Goal: Check status: Check status

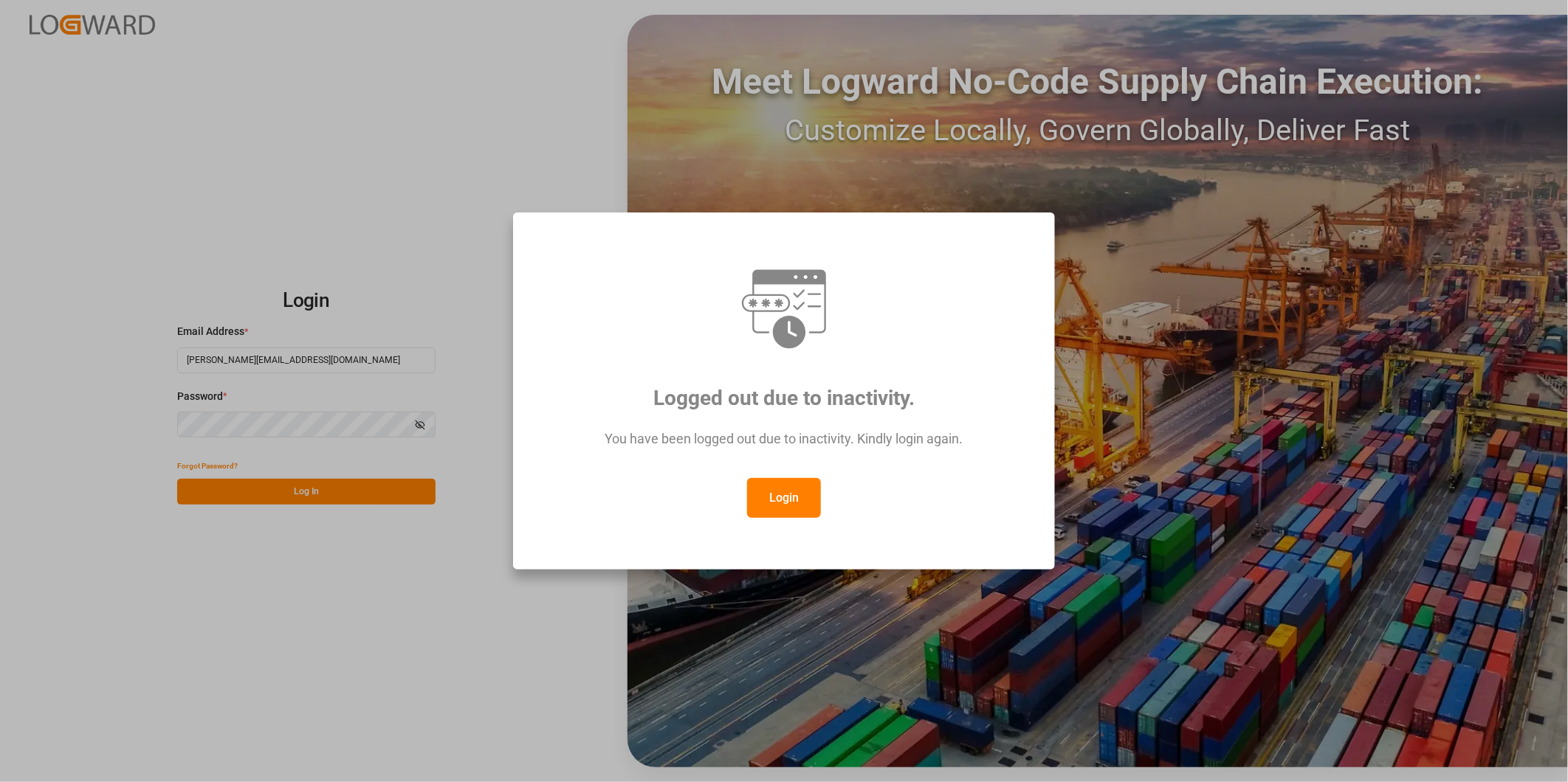
click at [799, 493] on button "Login" at bounding box center [783, 498] width 74 height 40
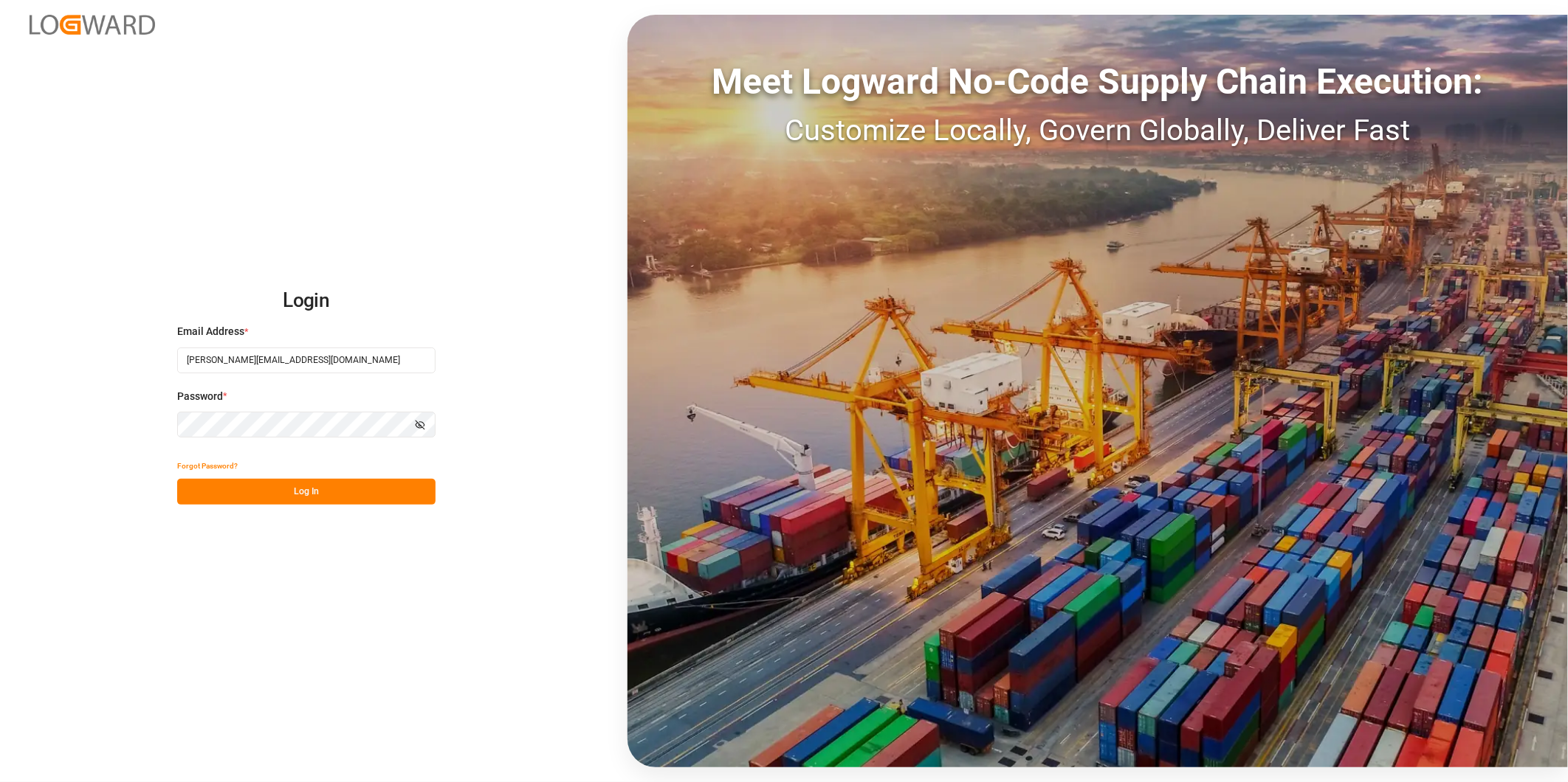
click at [325, 484] on button "Log In" at bounding box center [306, 491] width 259 height 26
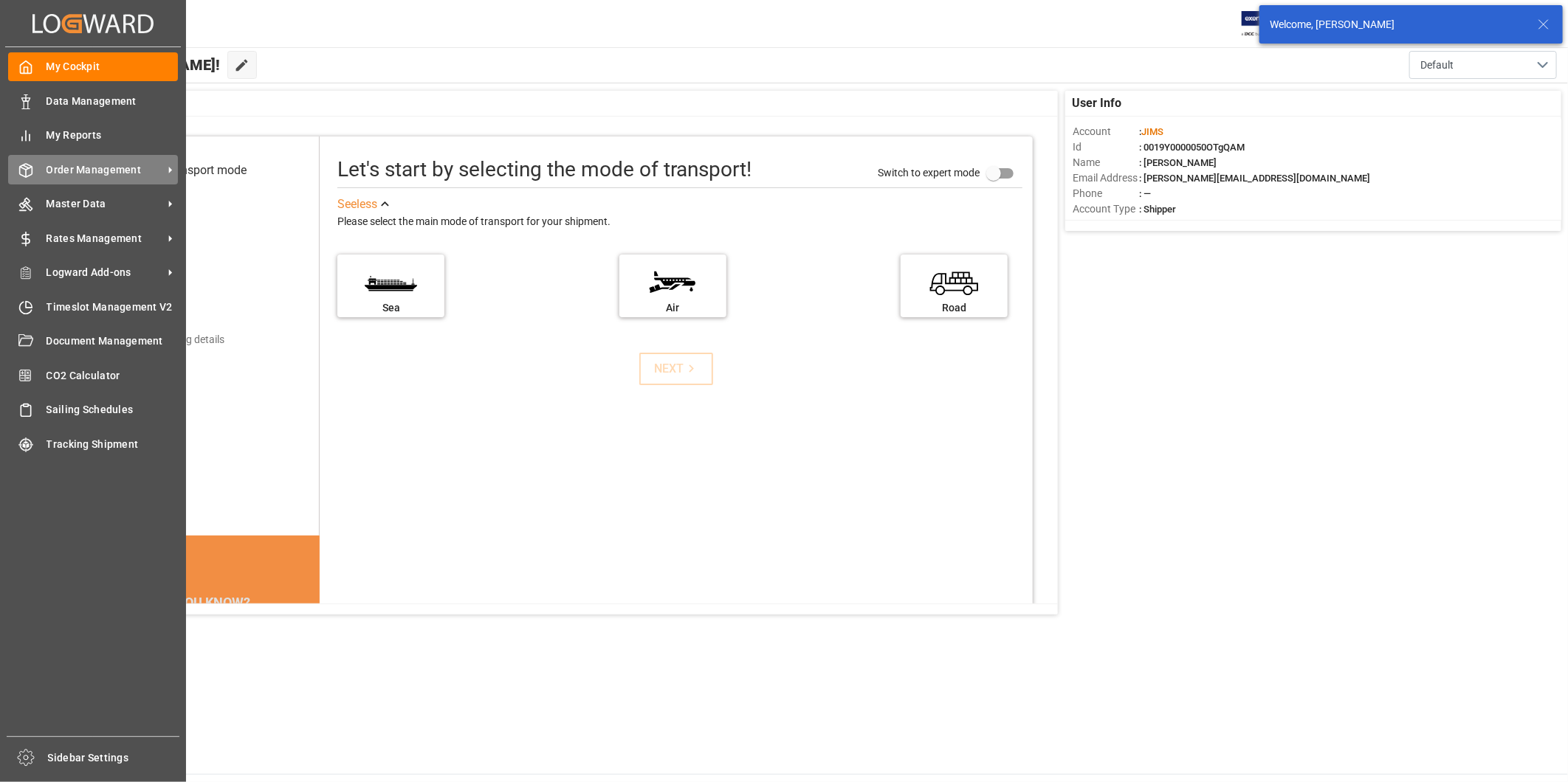
click at [122, 164] on span "Order Management" at bounding box center [104, 170] width 116 height 15
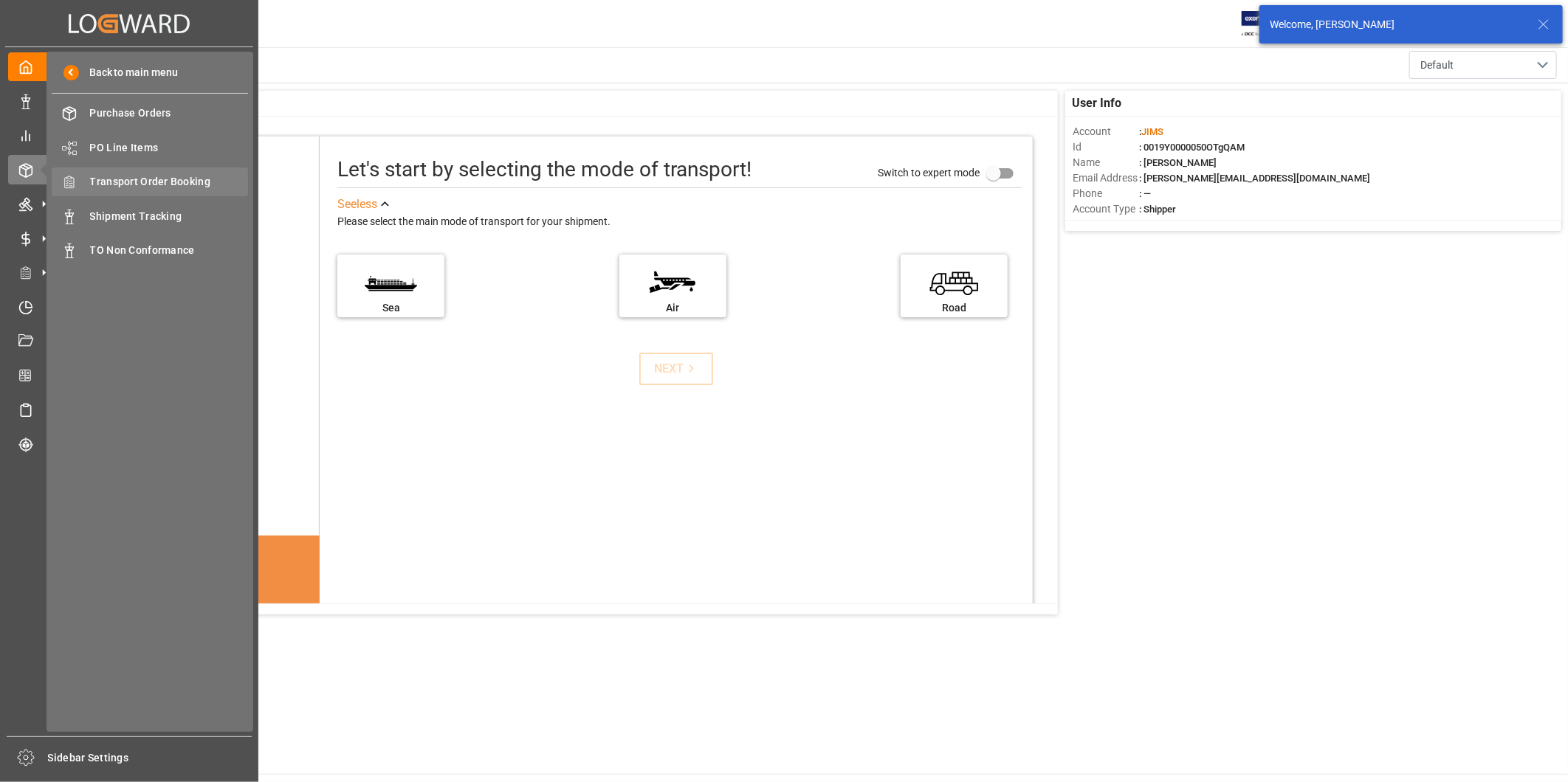
click at [195, 180] on span "Transport Order Booking" at bounding box center [169, 181] width 159 height 15
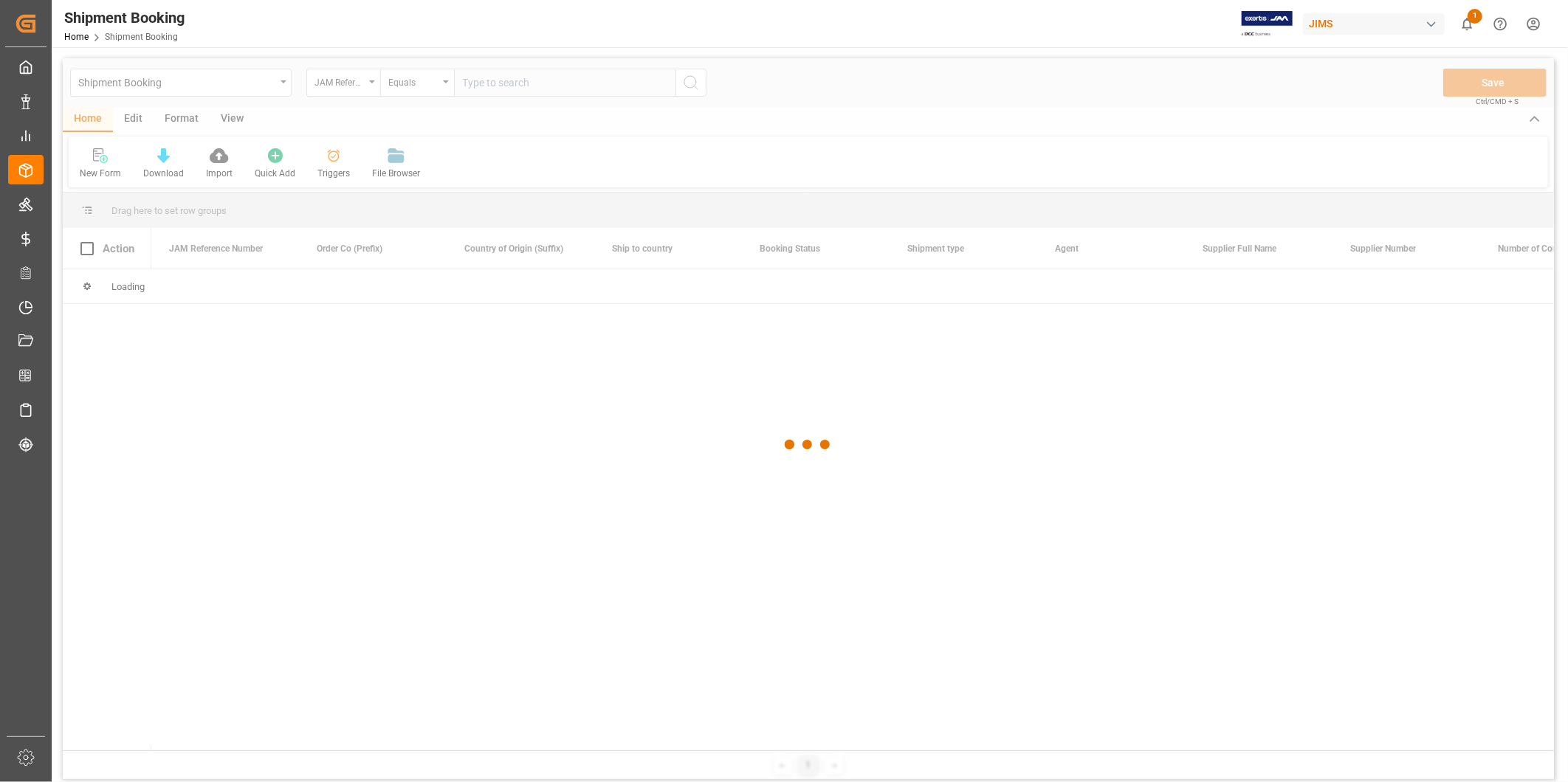
click at [538, 86] on div at bounding box center [809, 445] width 1492 height 773
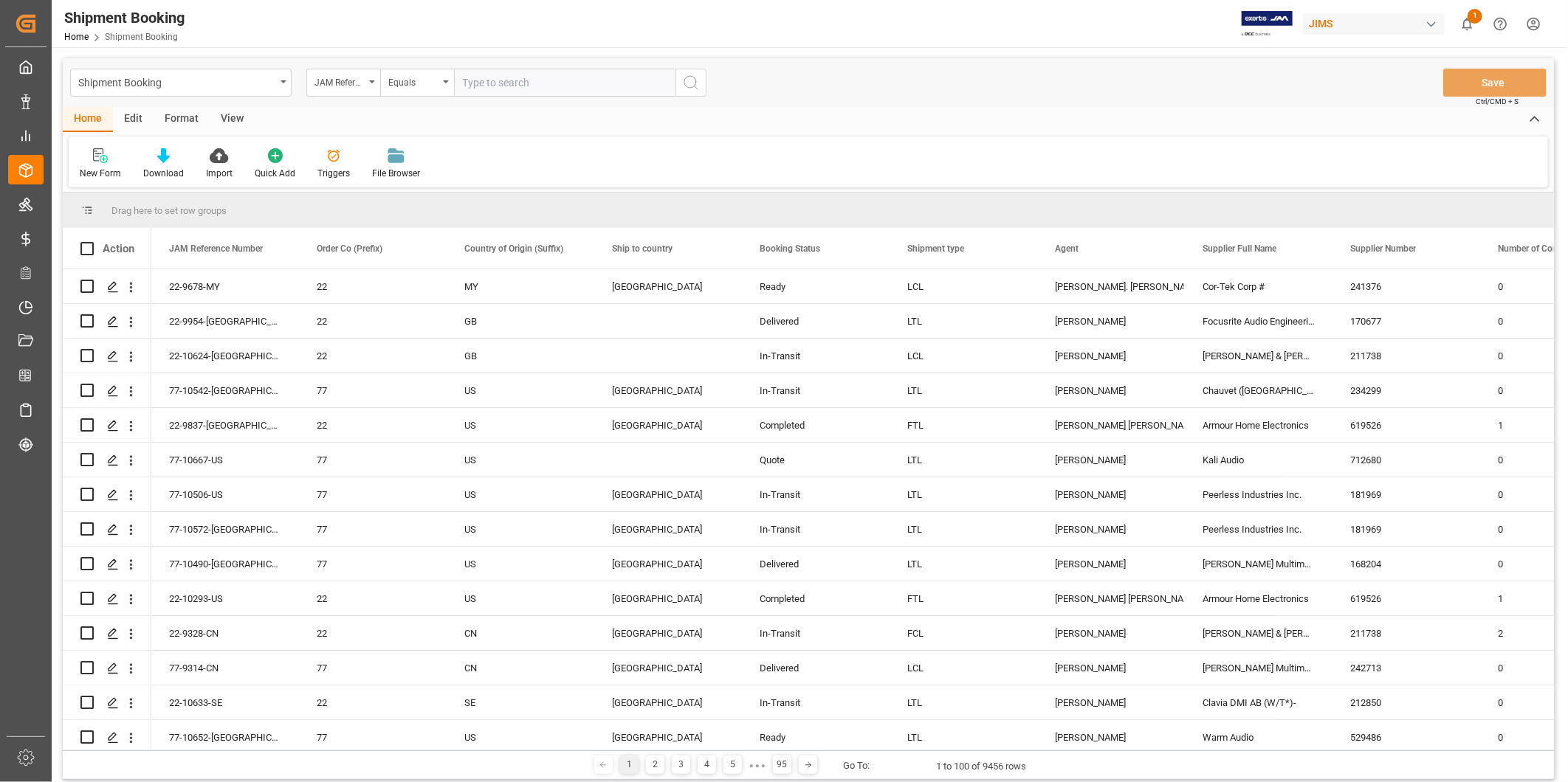
click at [529, 84] on input "text" at bounding box center [564, 83] width 221 height 28
paste input "22-10600-US"
type input "22-10600-US"
click at [697, 84] on icon "search button" at bounding box center [691, 83] width 18 height 18
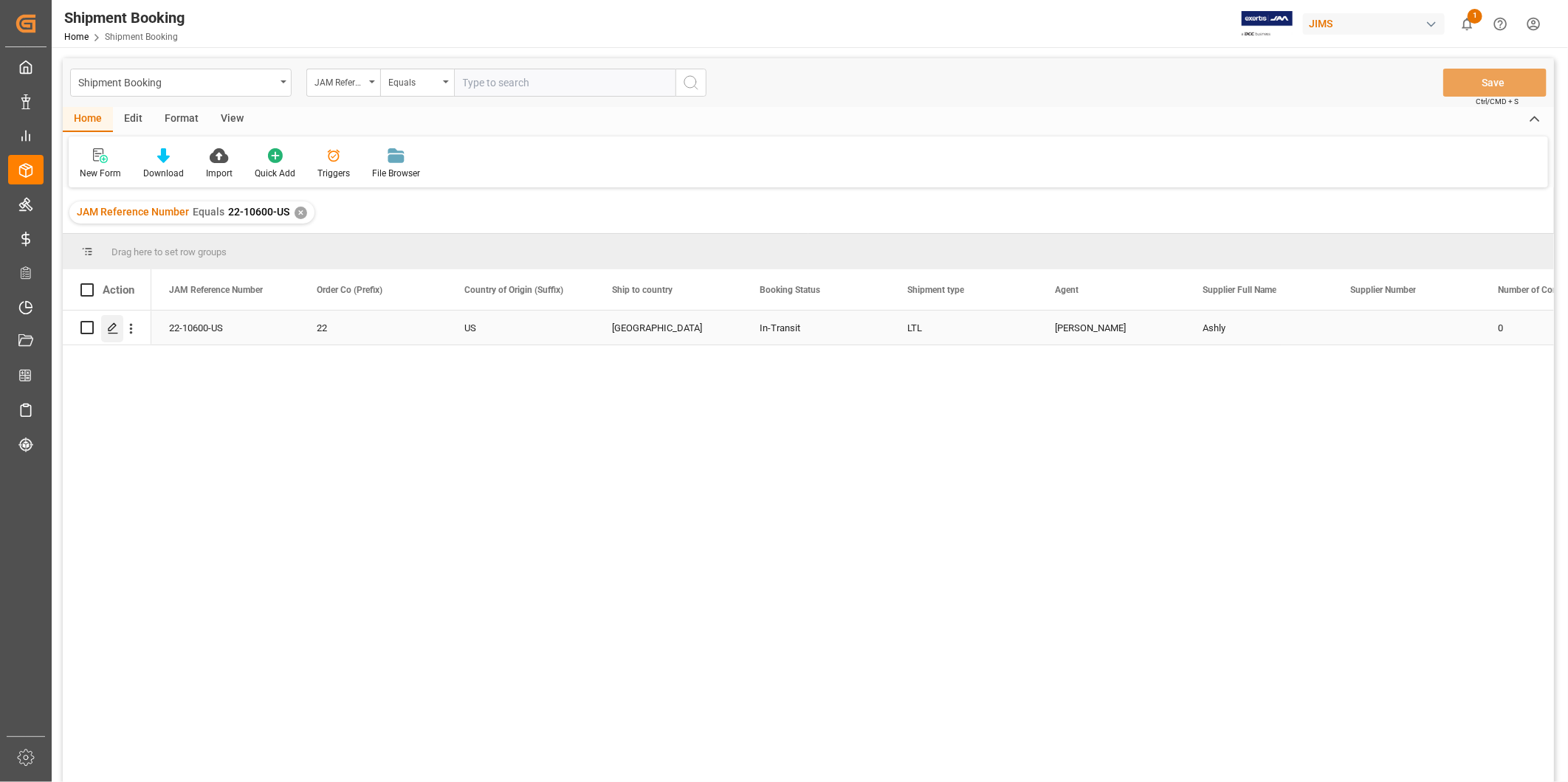
click at [108, 331] on icon "Press SPACE to select this row." at bounding box center [112, 328] width 12 height 12
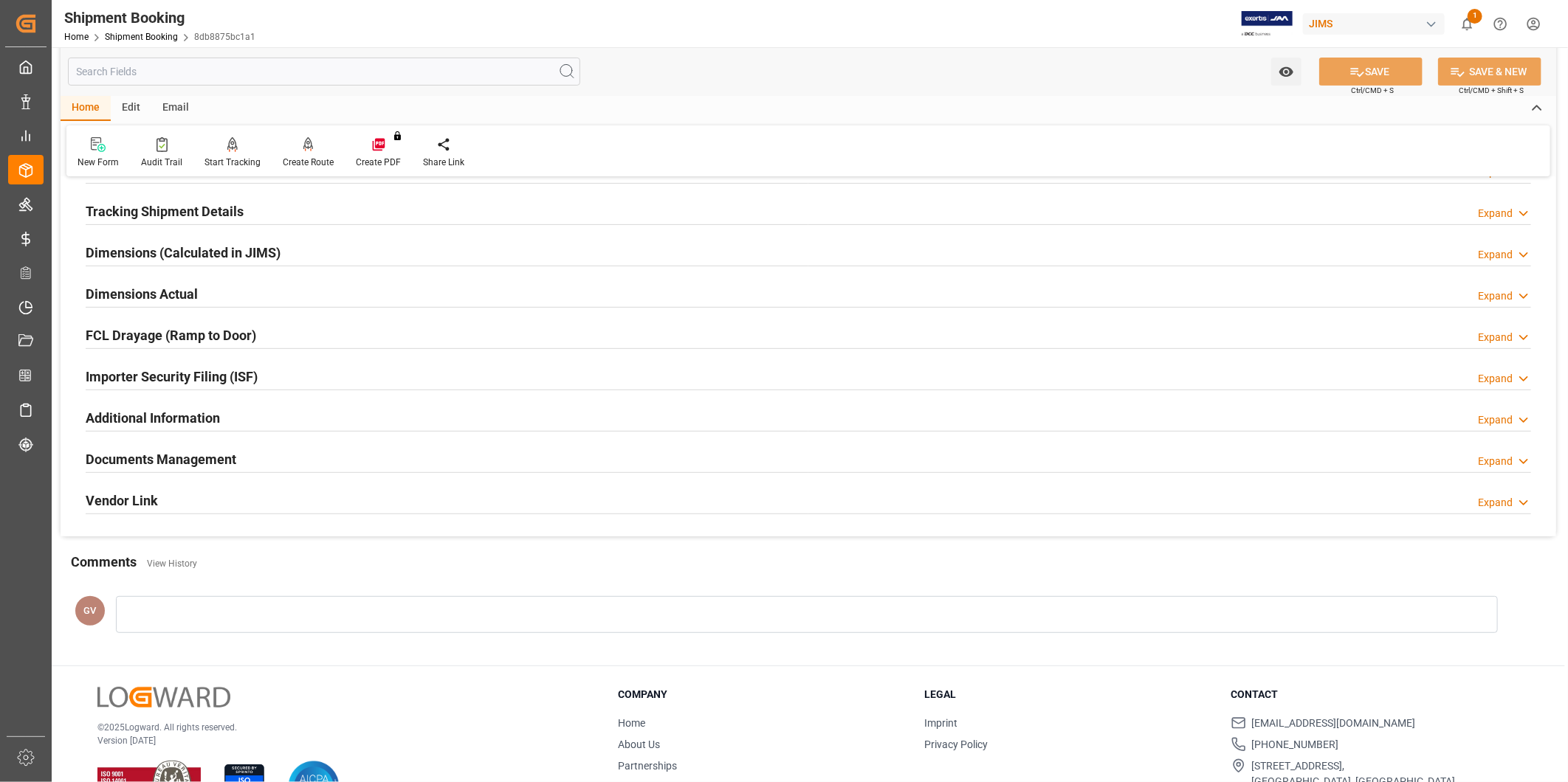
scroll to position [327, 0]
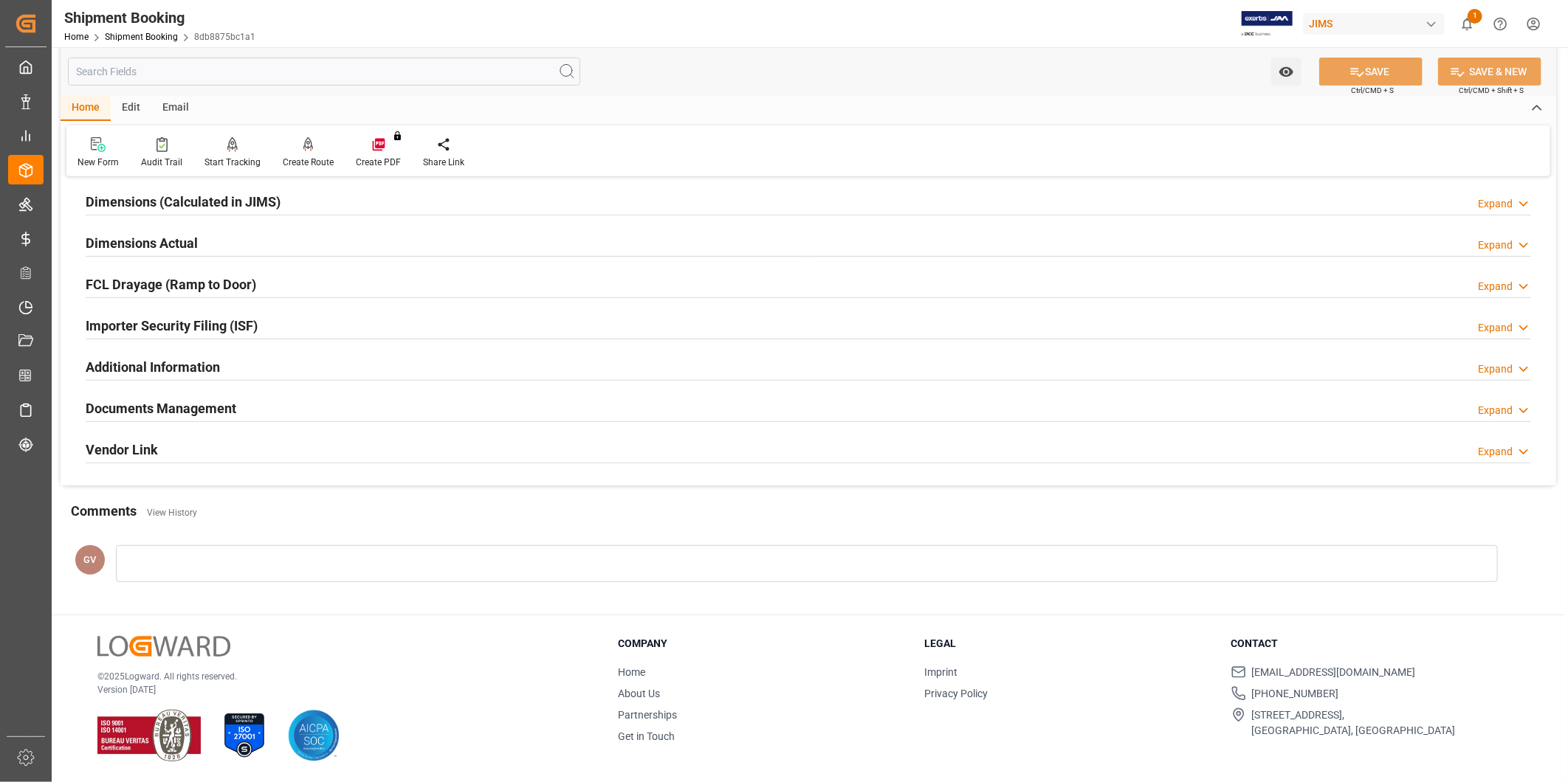
click at [234, 411] on h2 "Documents Management" at bounding box center [160, 408] width 150 height 20
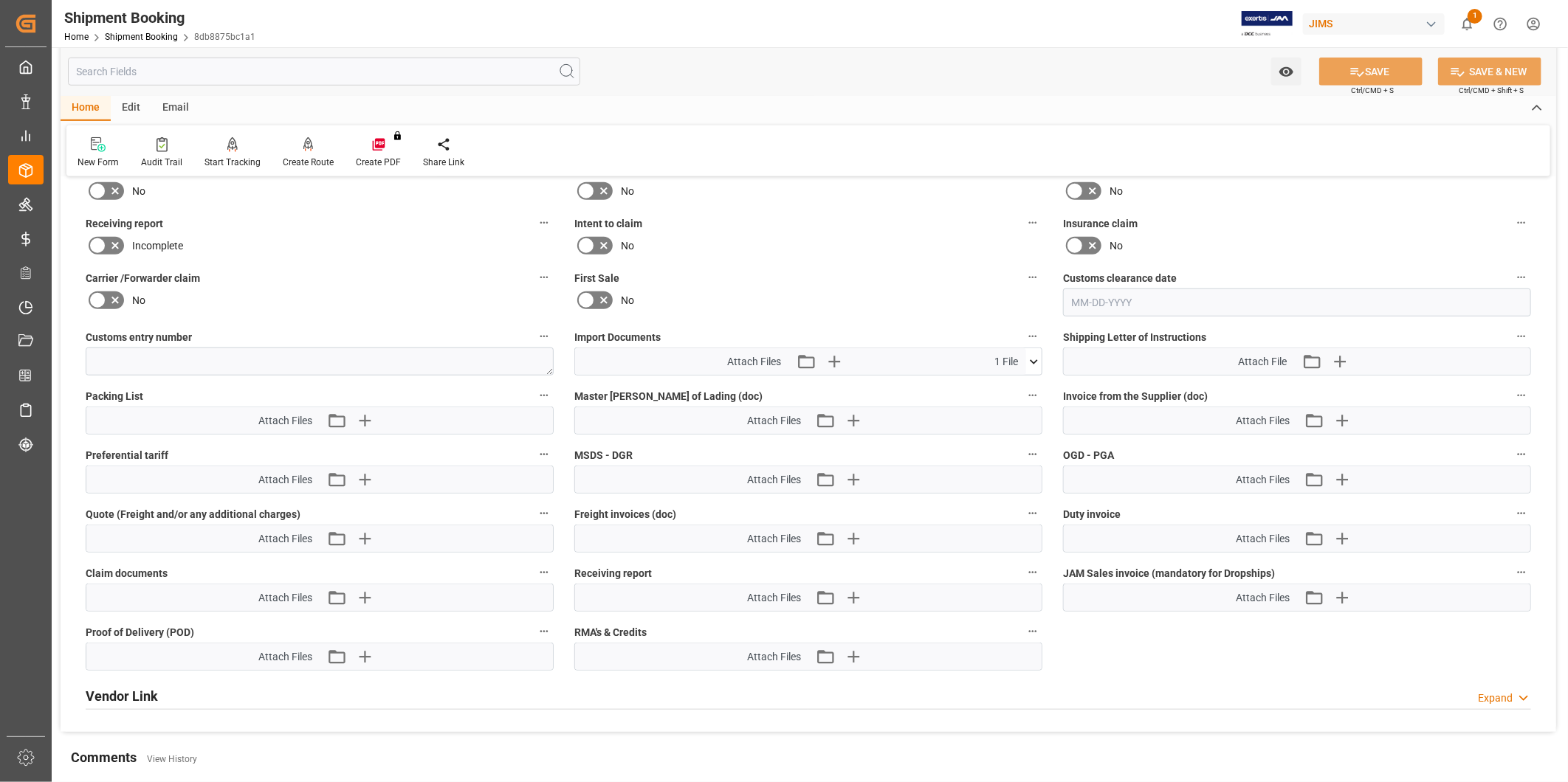
scroll to position [737, 0]
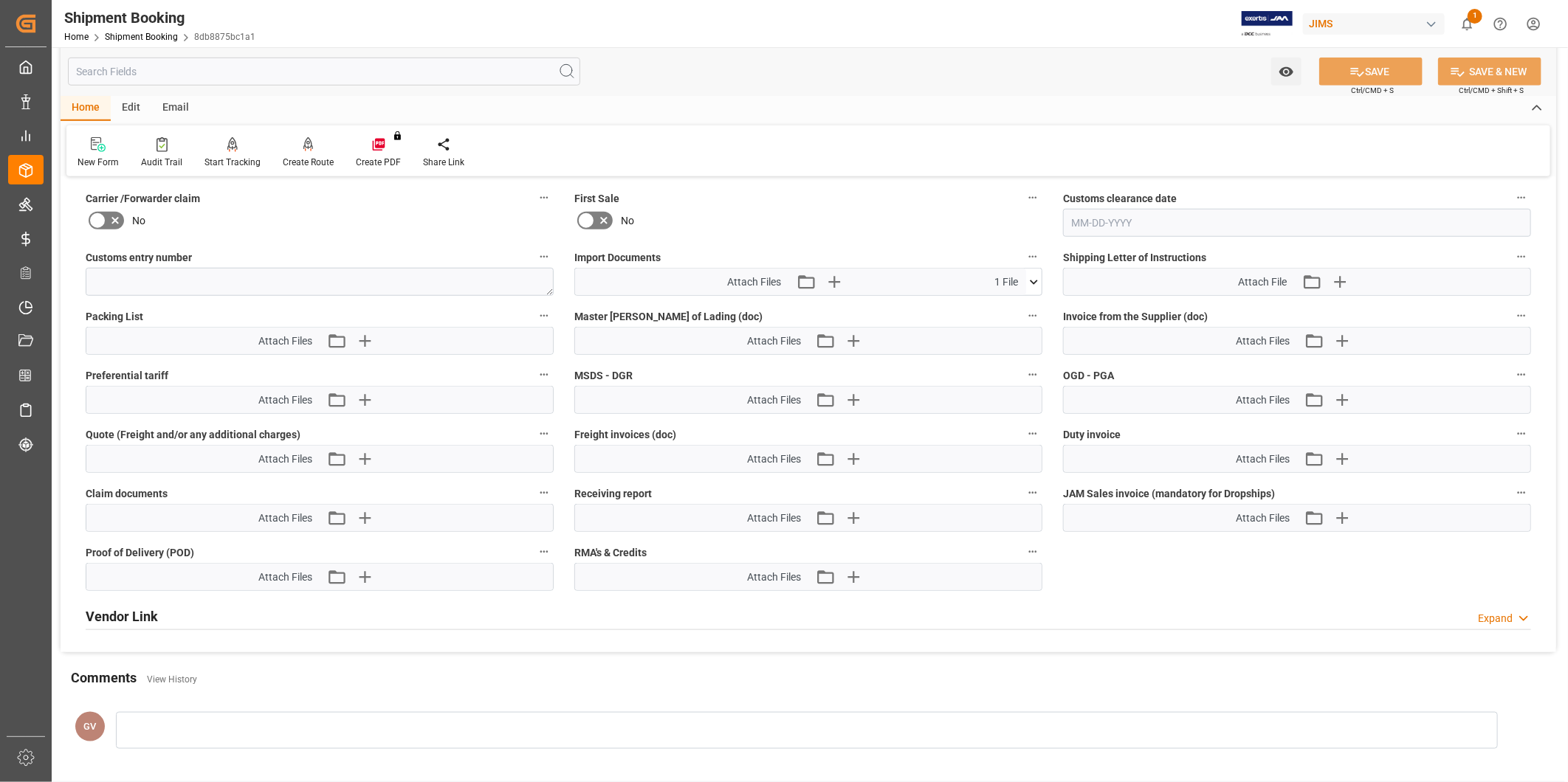
click at [1038, 281] on icon at bounding box center [1033, 282] width 15 height 15
click at [1006, 175] on div "New Form Audit Trail Start Tracking Create Empty Shipment Tracking Create Route…" at bounding box center [808, 150] width 1484 height 51
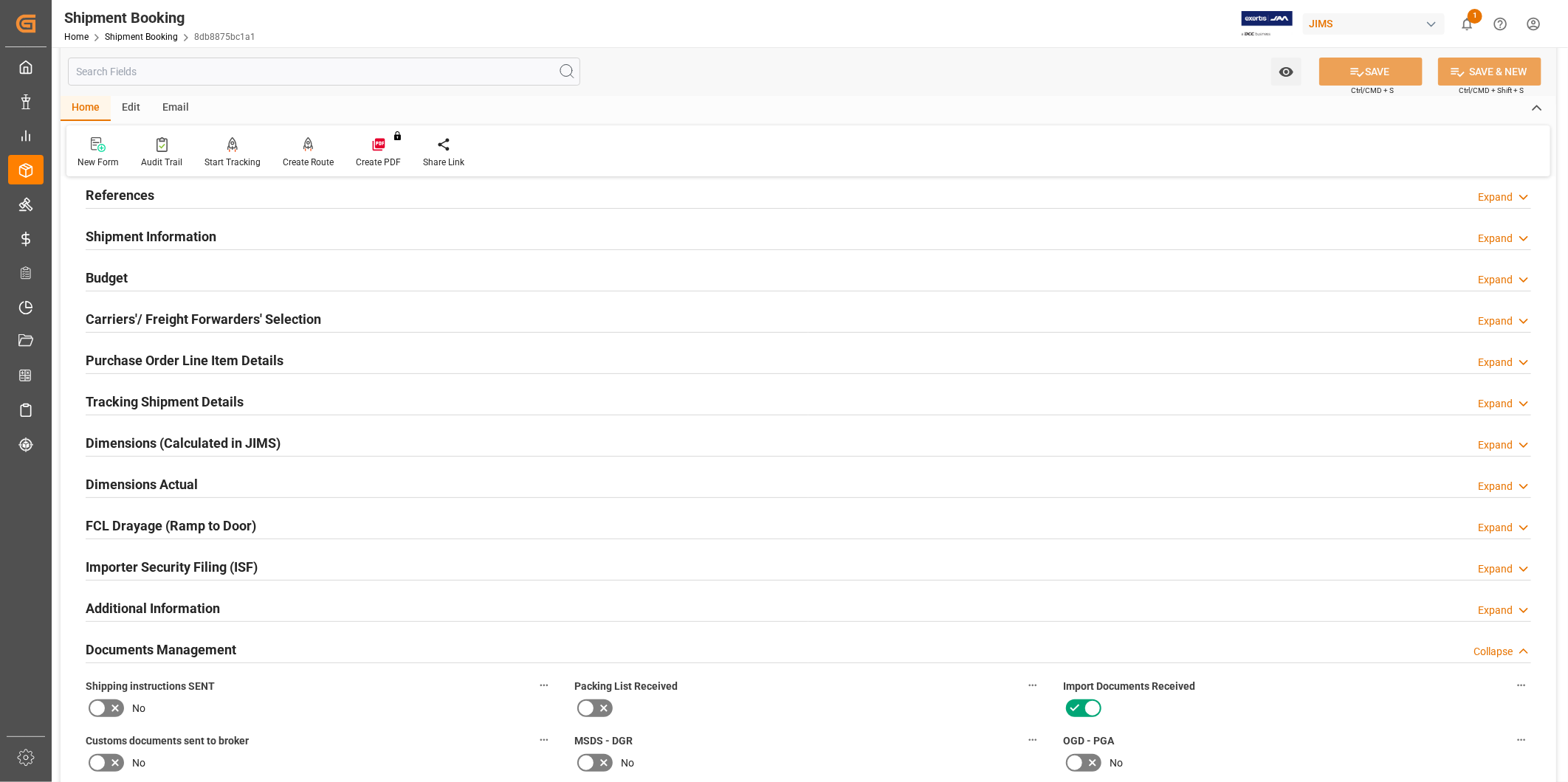
scroll to position [0, 0]
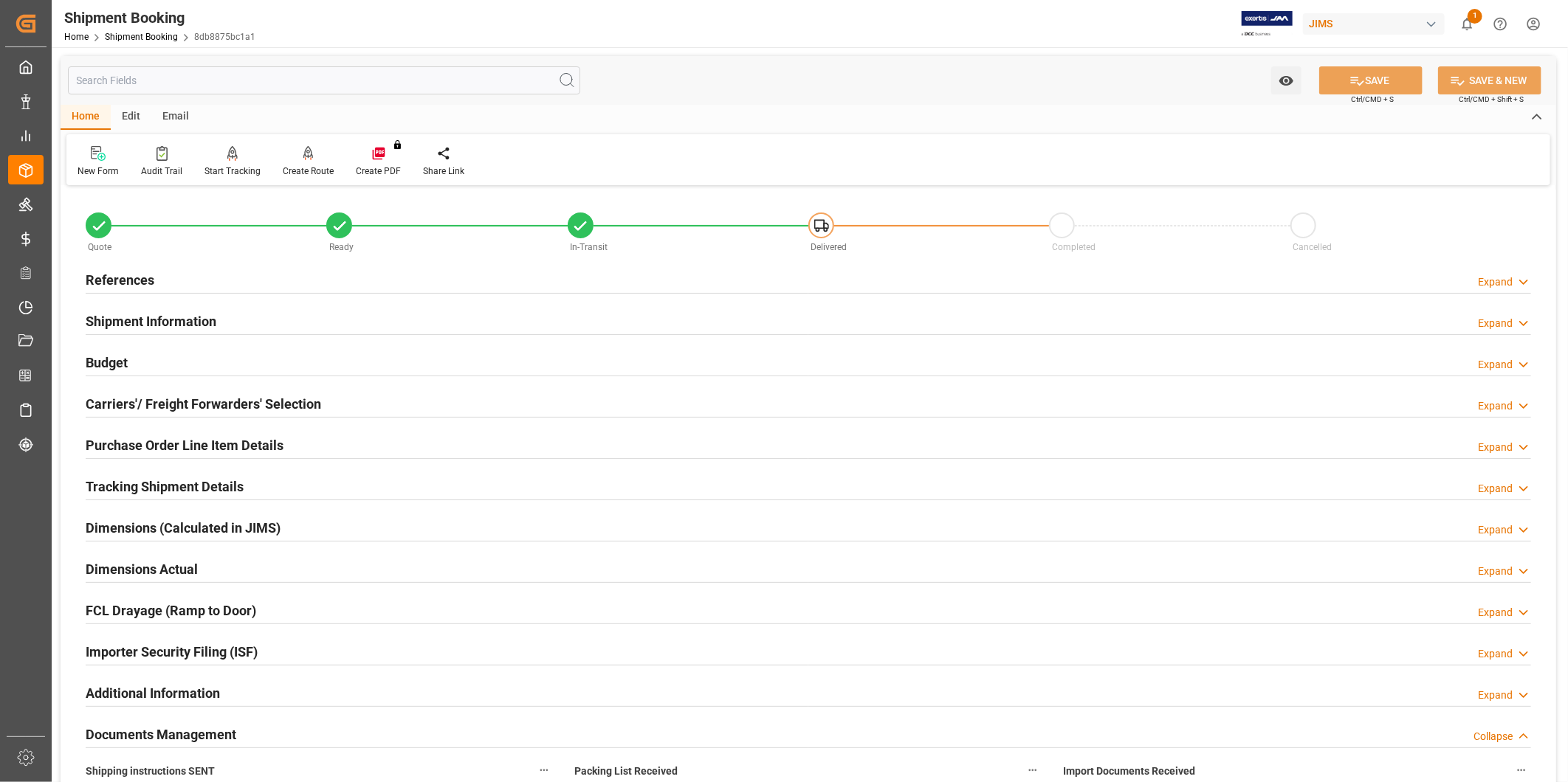
click at [244, 286] on div "References Expand" at bounding box center [808, 279] width 1445 height 28
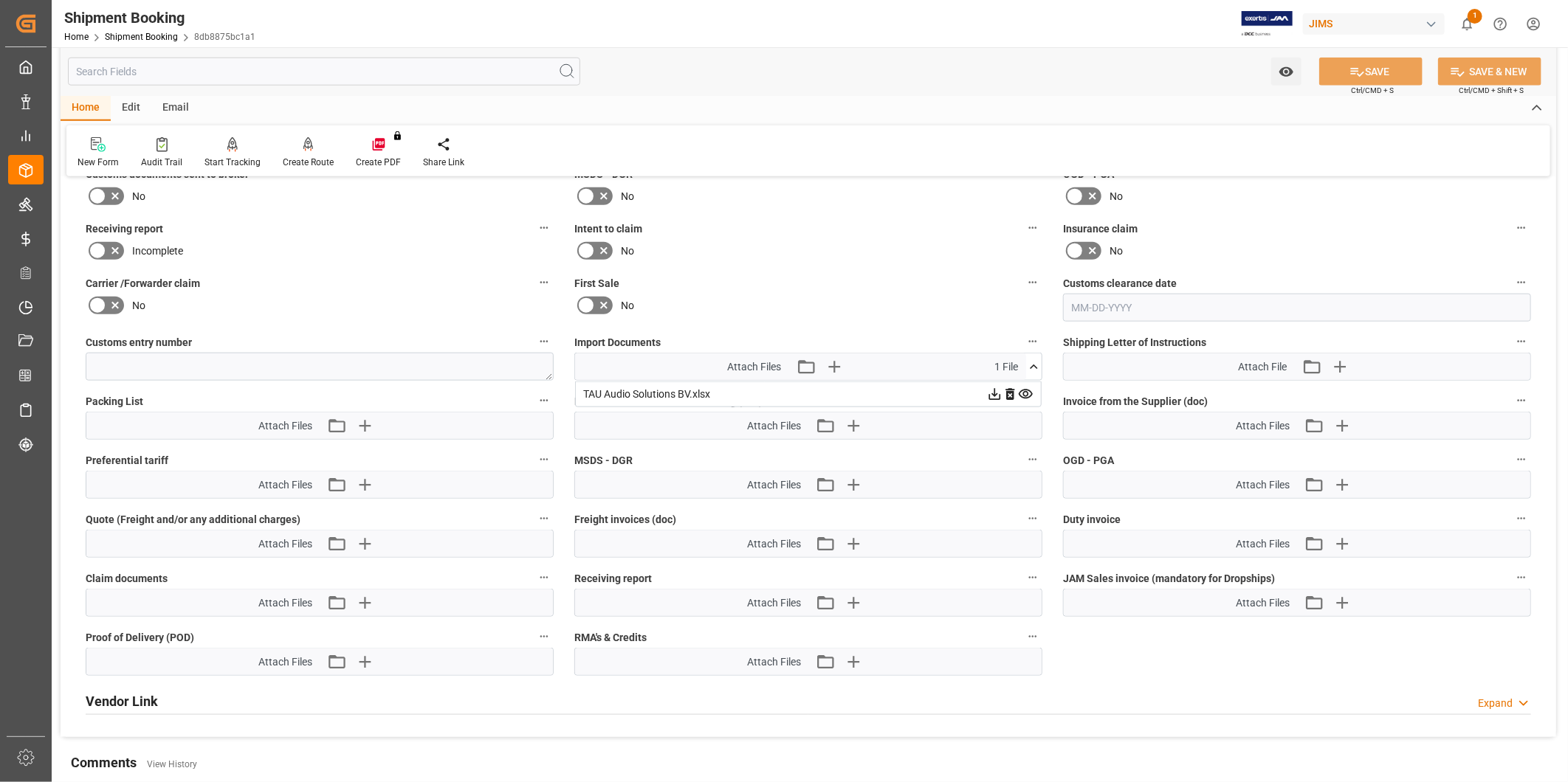
scroll to position [956, 0]
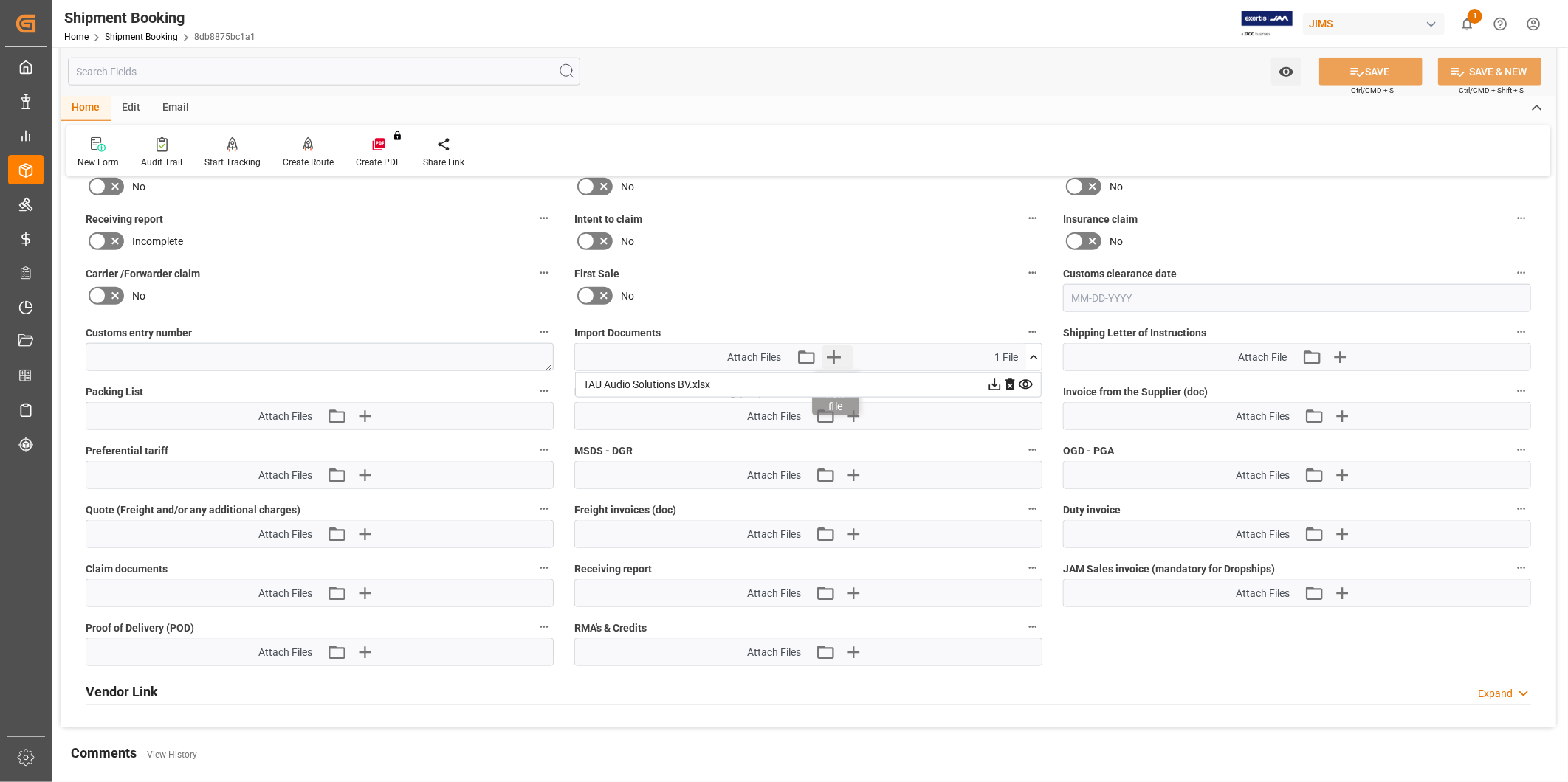
click at [842, 356] on icon "button" at bounding box center [833, 357] width 24 height 24
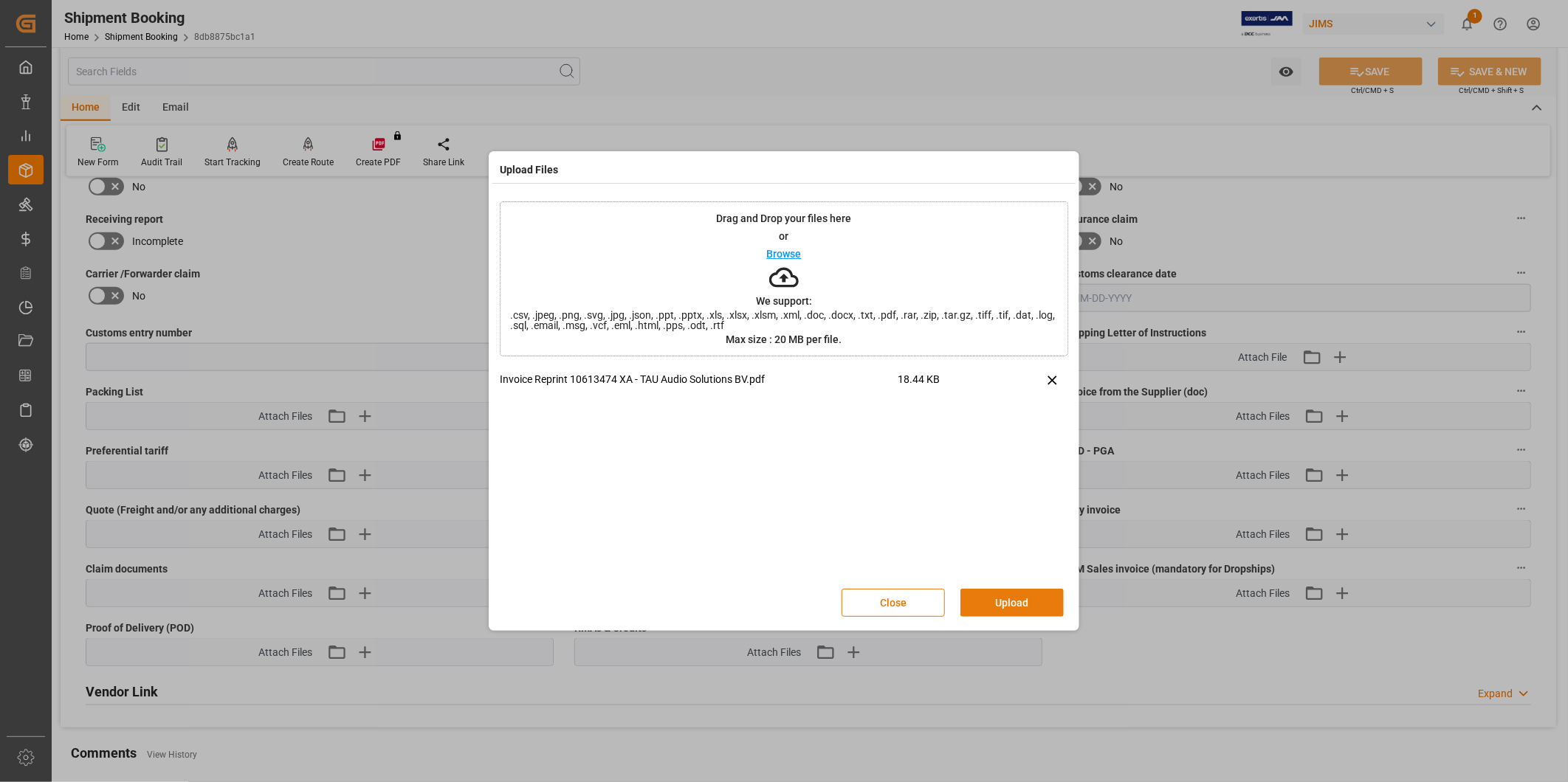
click at [1003, 607] on button "Upload" at bounding box center [1012, 603] width 103 height 28
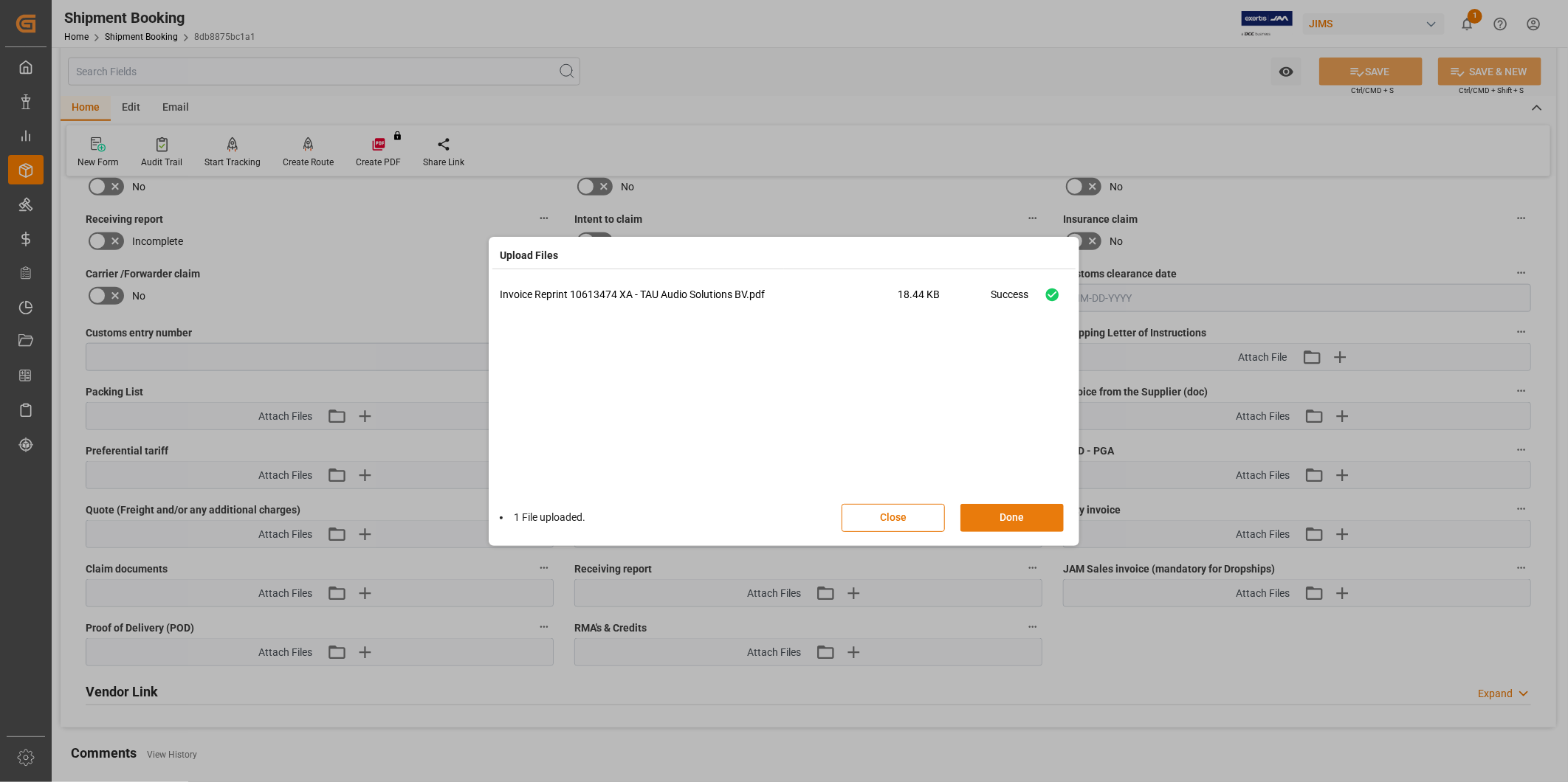
click at [1013, 525] on button "Done" at bounding box center [1012, 518] width 103 height 28
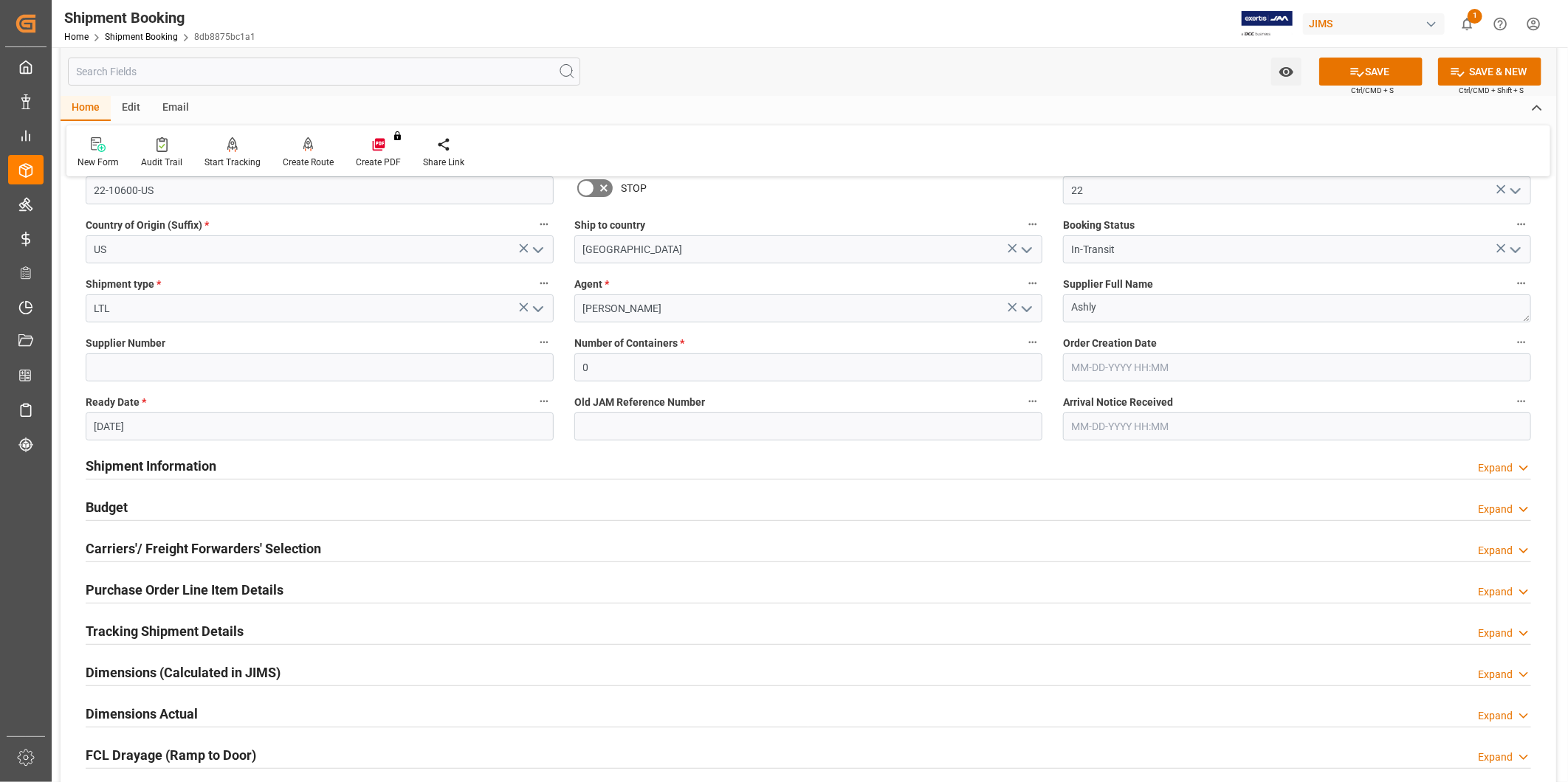
scroll to position [137, 0]
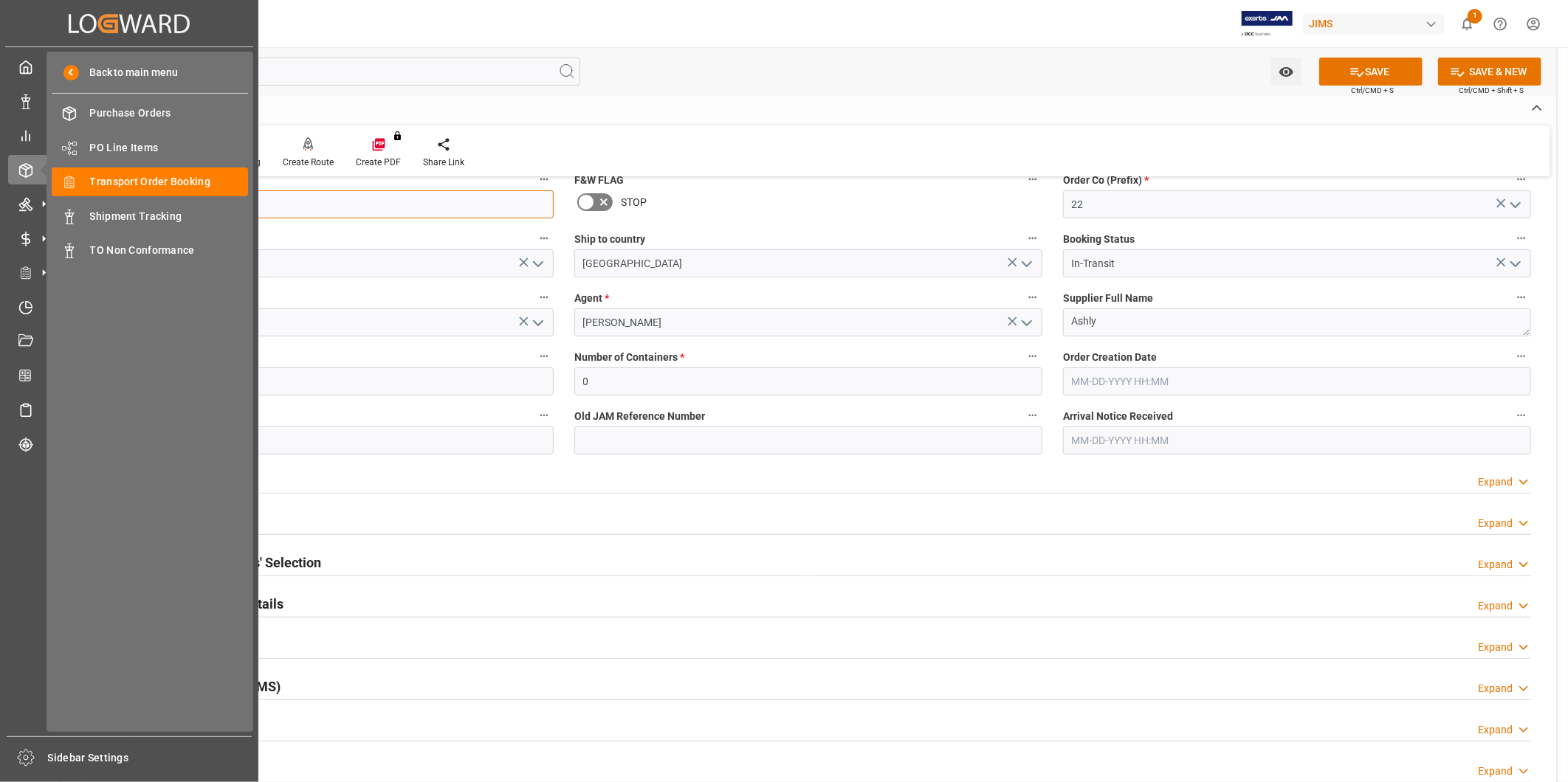
drag, startPoint x: 17, startPoint y: 204, endPoint x: 6, endPoint y: 204, distance: 11.0
click at [6, 204] on div "Created by potrace 1.15, written by [PERSON_NAME] [DATE]-[DATE] Created by potr…" at bounding box center [784, 391] width 1568 height 782
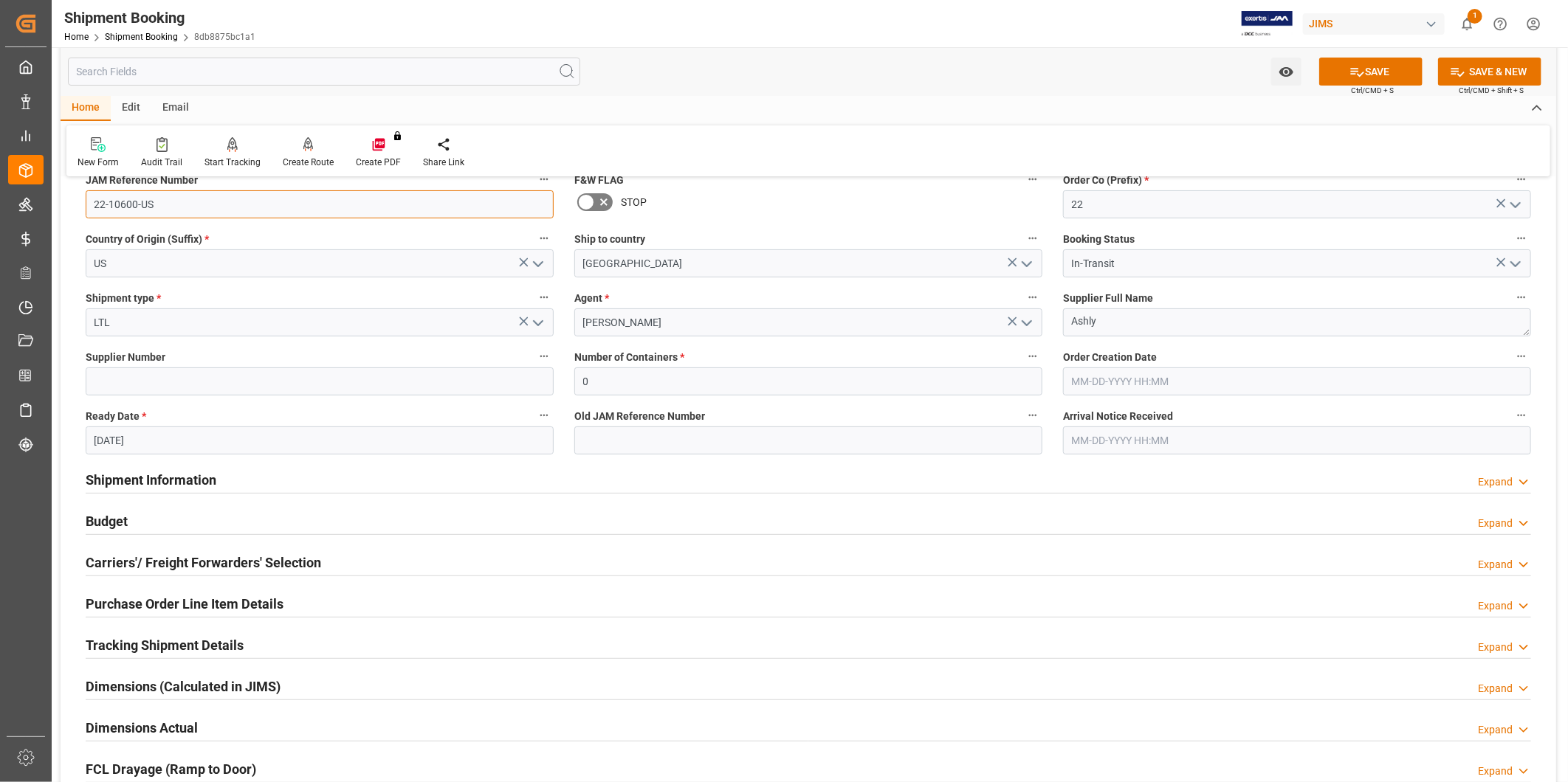
click at [196, 205] on input "22-10600-US" at bounding box center [319, 204] width 468 height 28
drag, startPoint x: 188, startPoint y: 205, endPoint x: 93, endPoint y: 207, distance: 95.0
click at [93, 207] on input "22-10600-US" at bounding box center [319, 204] width 468 height 28
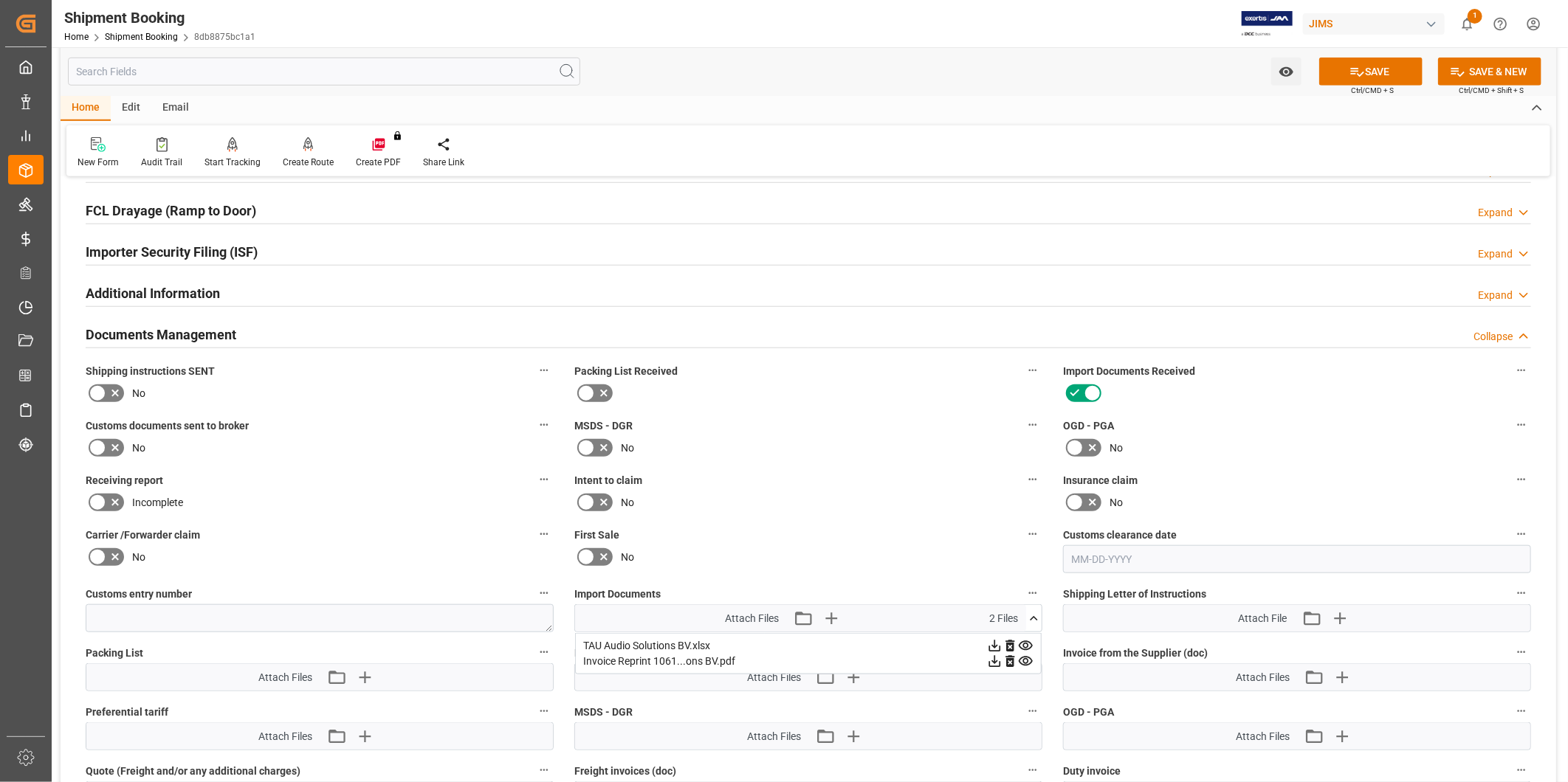
scroll to position [820, 0]
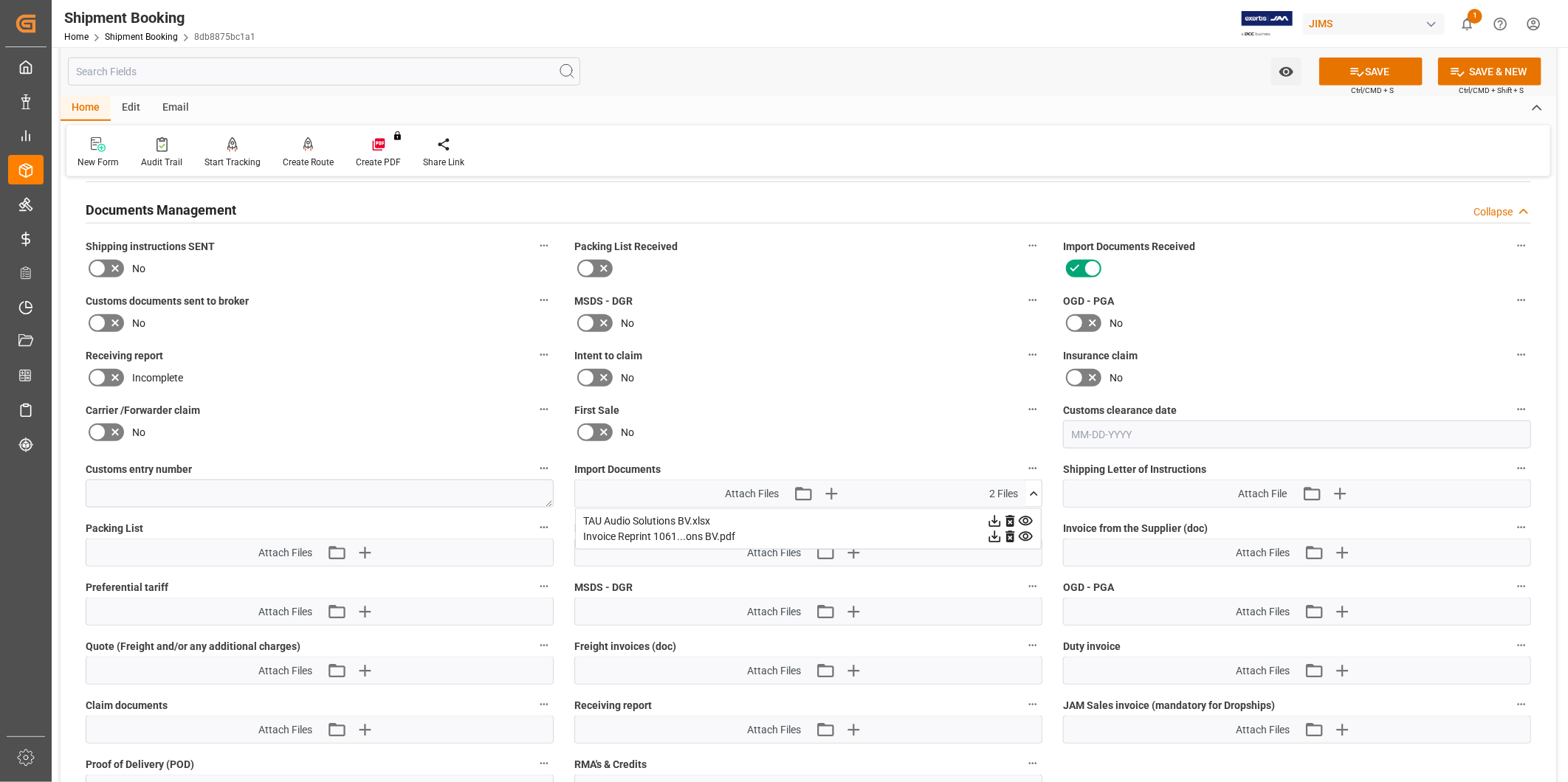
click at [813, 336] on div "MSDS - DGR No" at bounding box center [808, 312] width 489 height 54
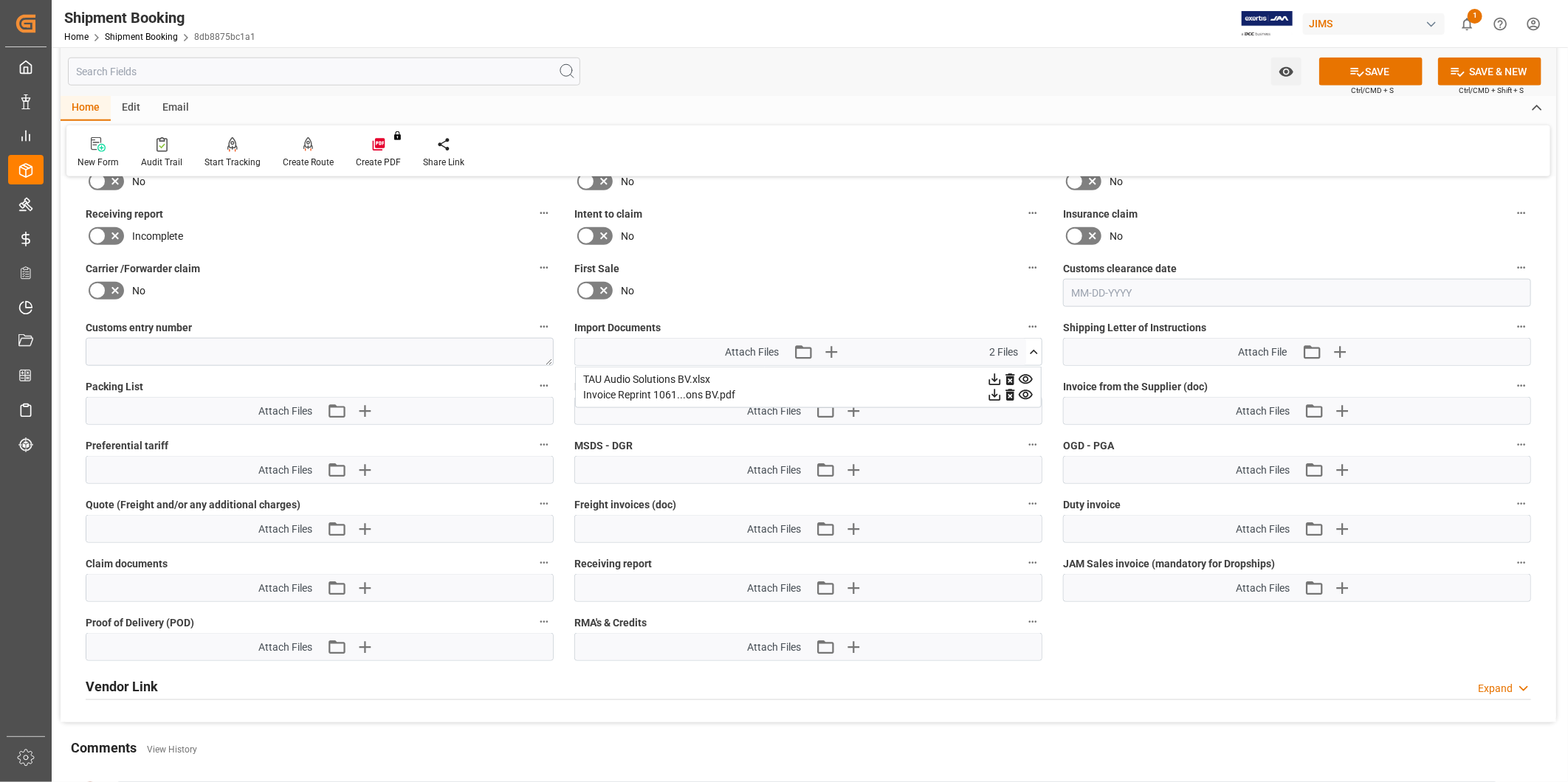
scroll to position [923, 0]
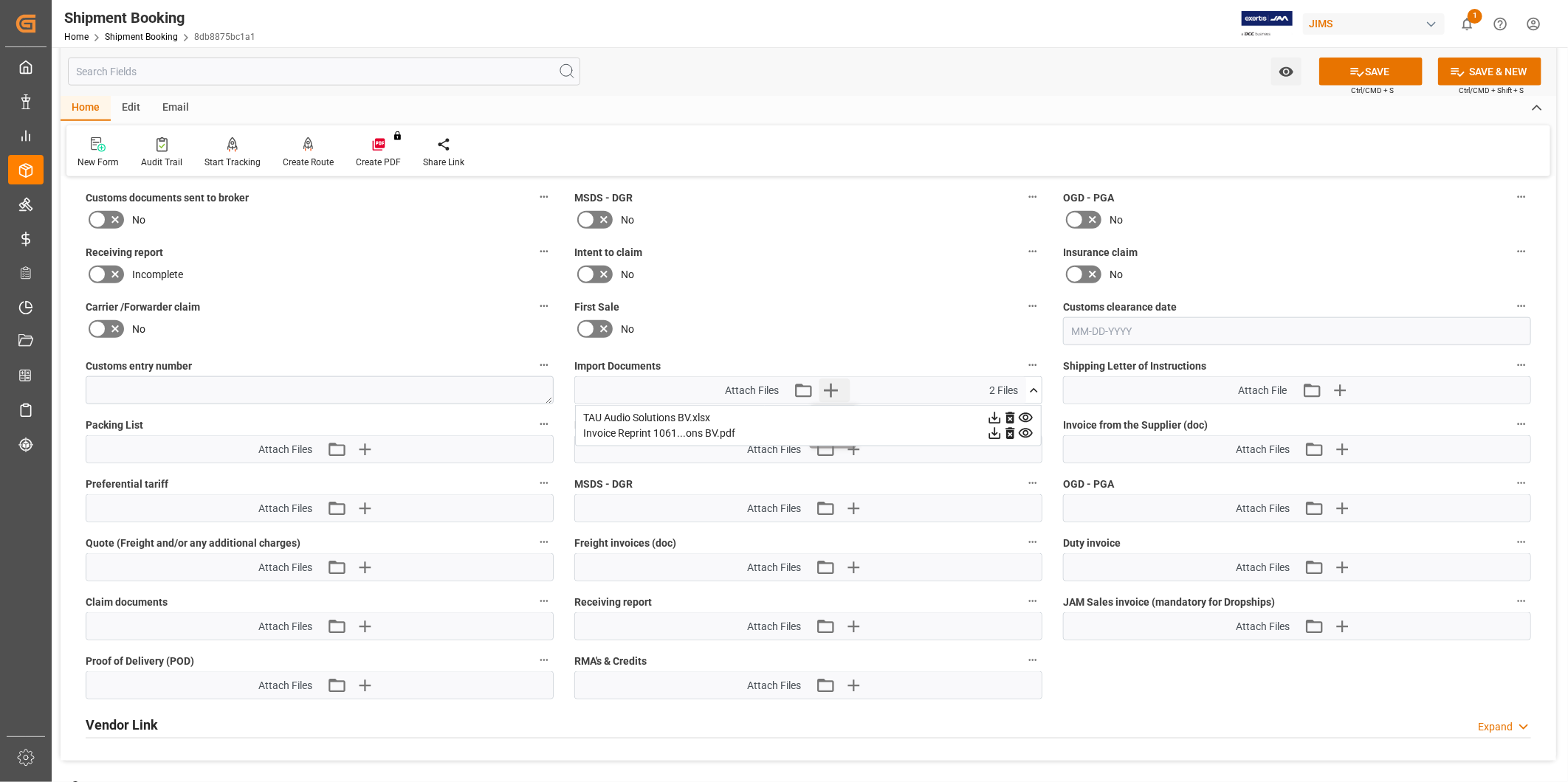
click at [836, 388] on icon "button" at bounding box center [831, 390] width 24 height 24
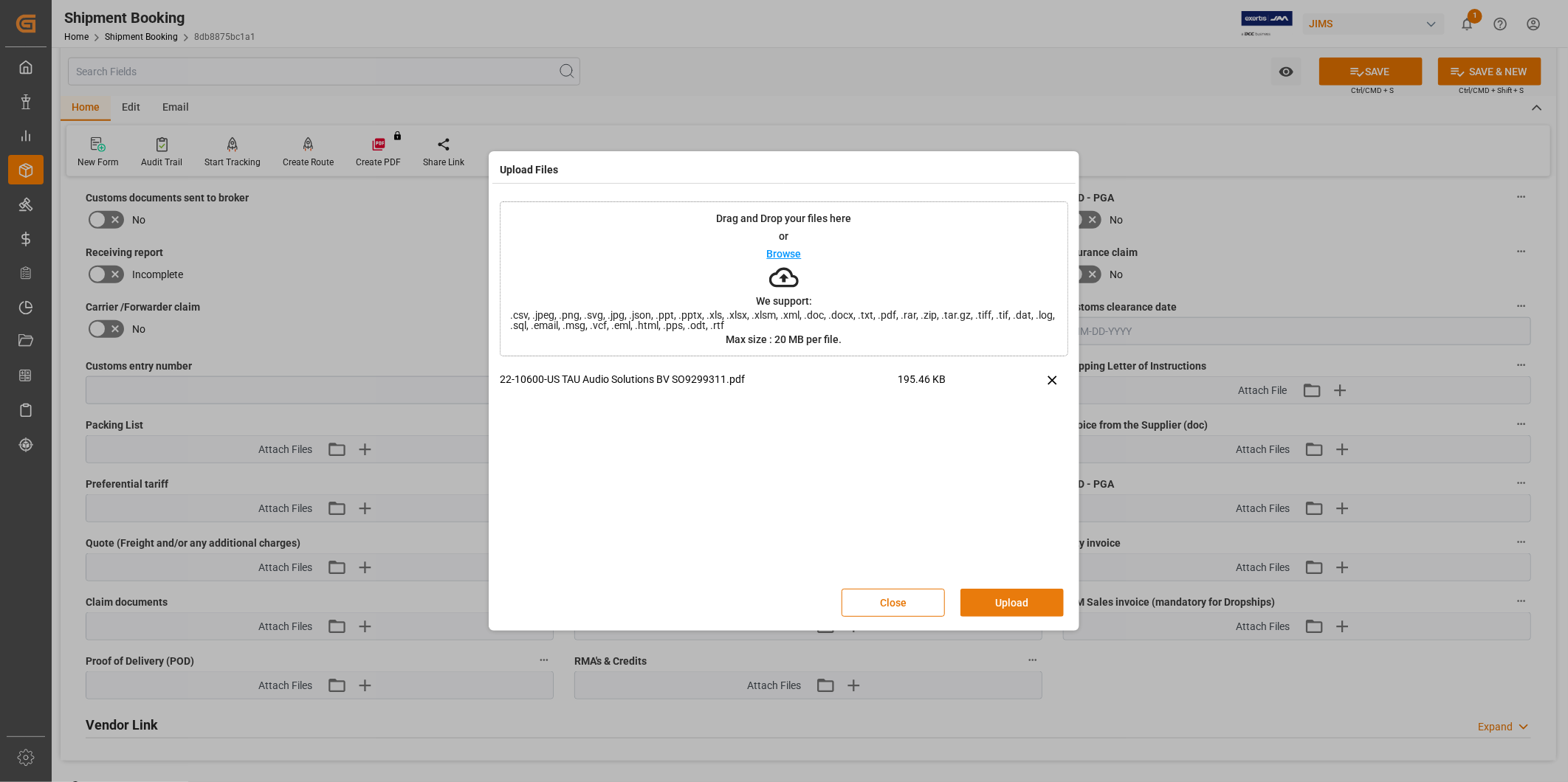
click at [1030, 607] on button "Upload" at bounding box center [1012, 603] width 103 height 28
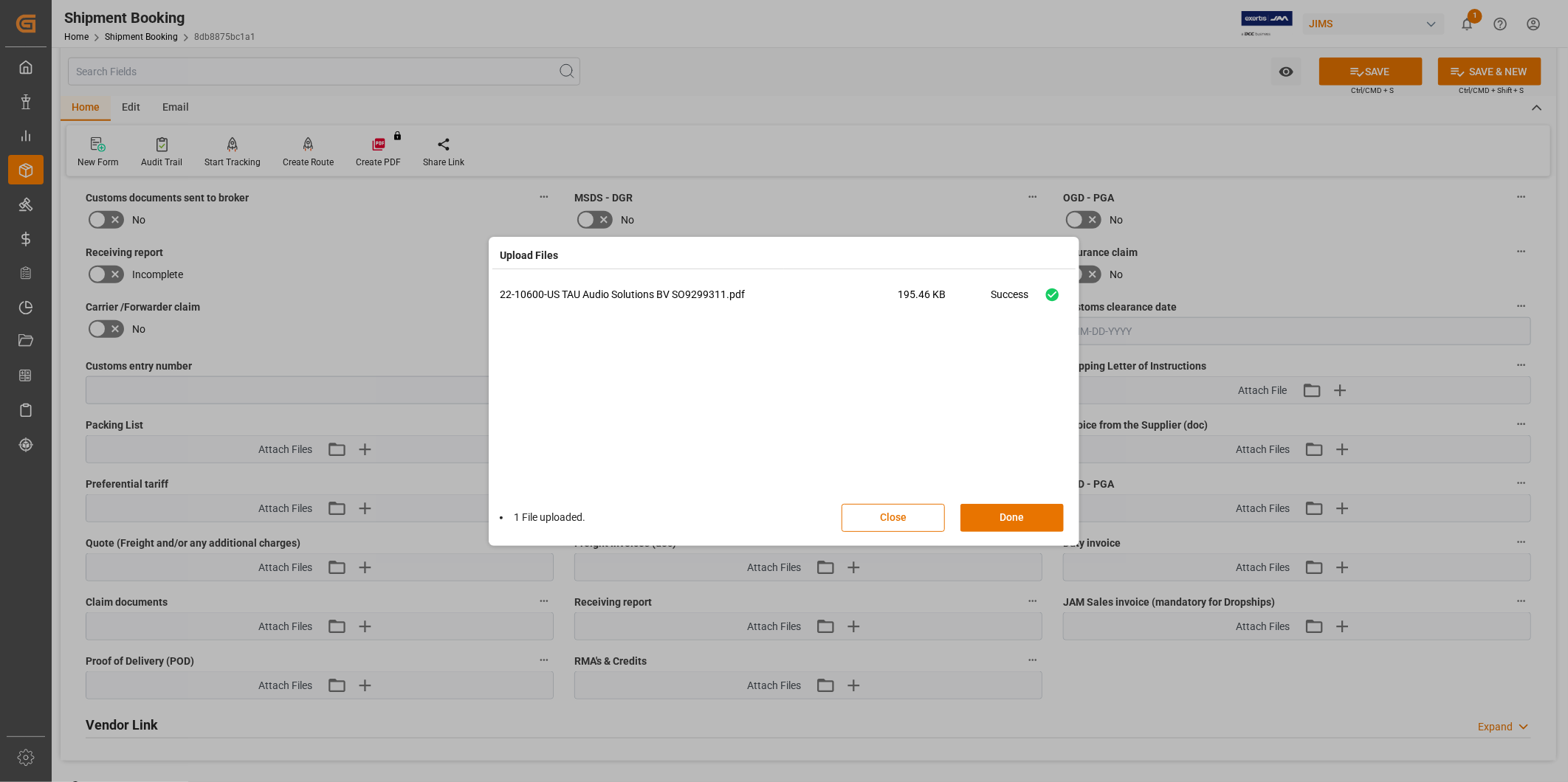
click at [1021, 533] on div "1 File uploaded. Close Done" at bounding box center [783, 518] width 568 height 49
click at [1025, 520] on button "Done" at bounding box center [1012, 518] width 103 height 28
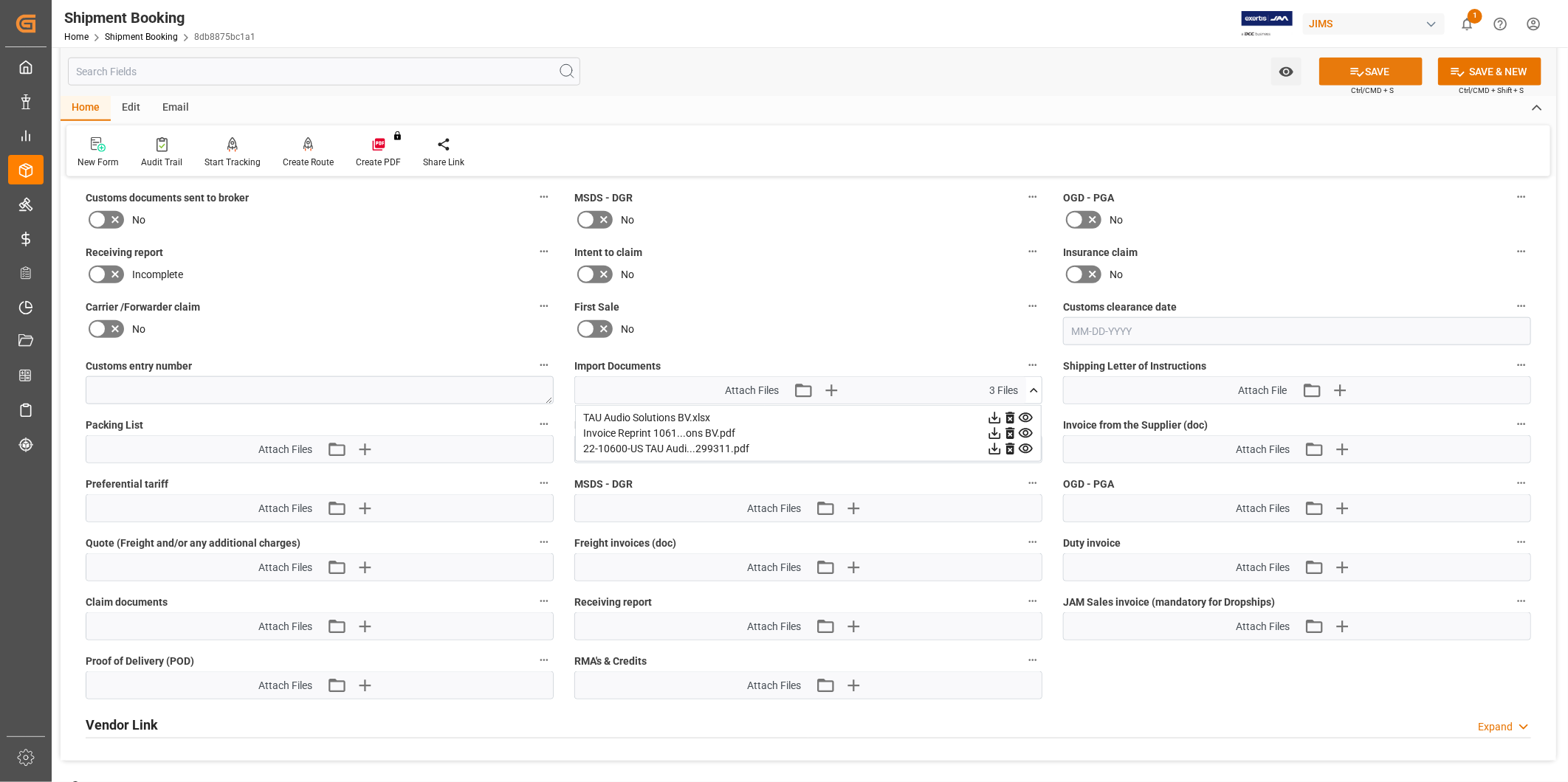
click at [1379, 69] on button "SAVE" at bounding box center [1371, 72] width 103 height 28
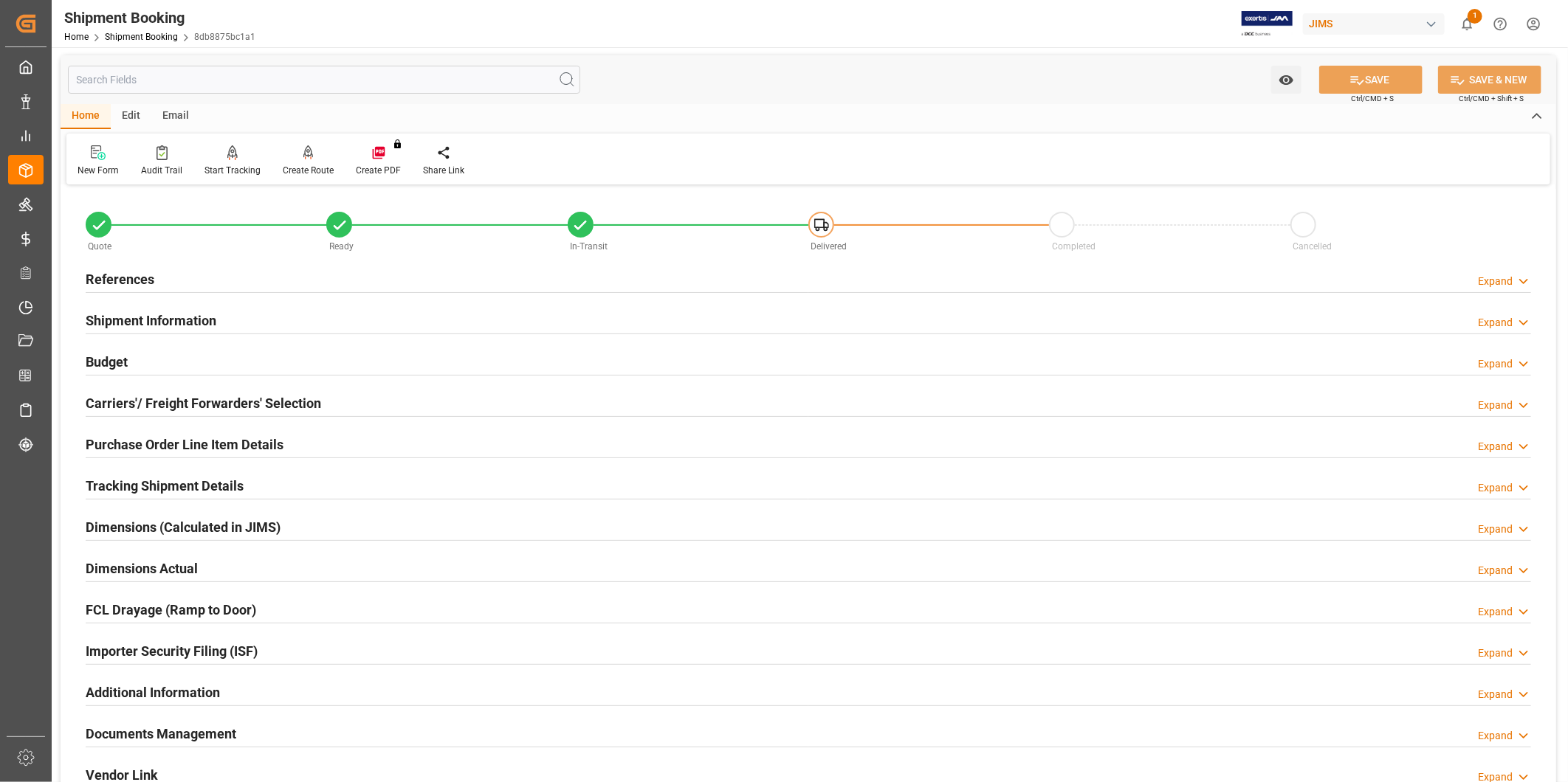
scroll to position [0, 0]
click at [201, 491] on h2 "Tracking Shipment Details" at bounding box center [164, 486] width 158 height 20
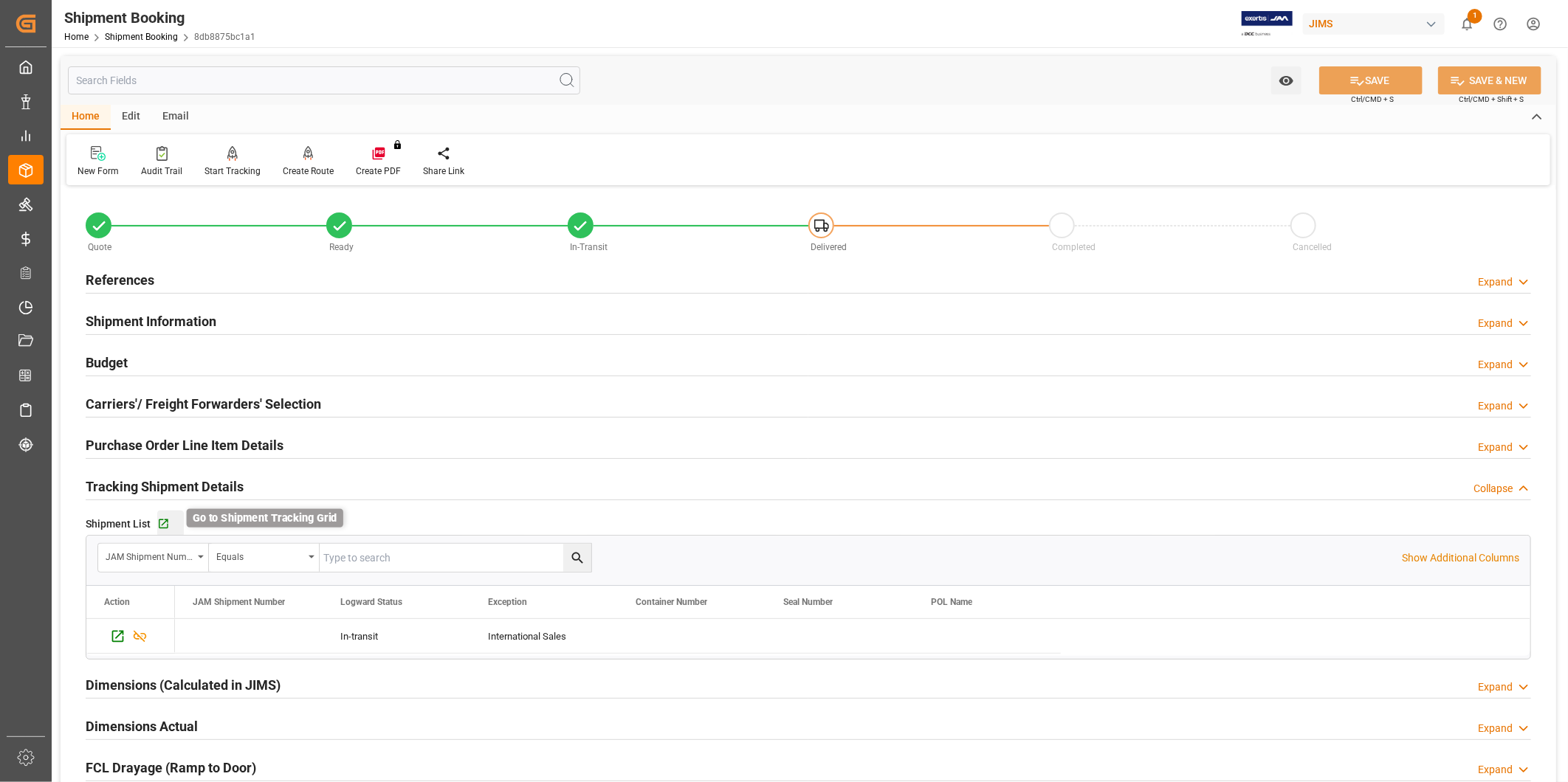
click at [164, 521] on icon "button" at bounding box center [164, 524] width 10 height 10
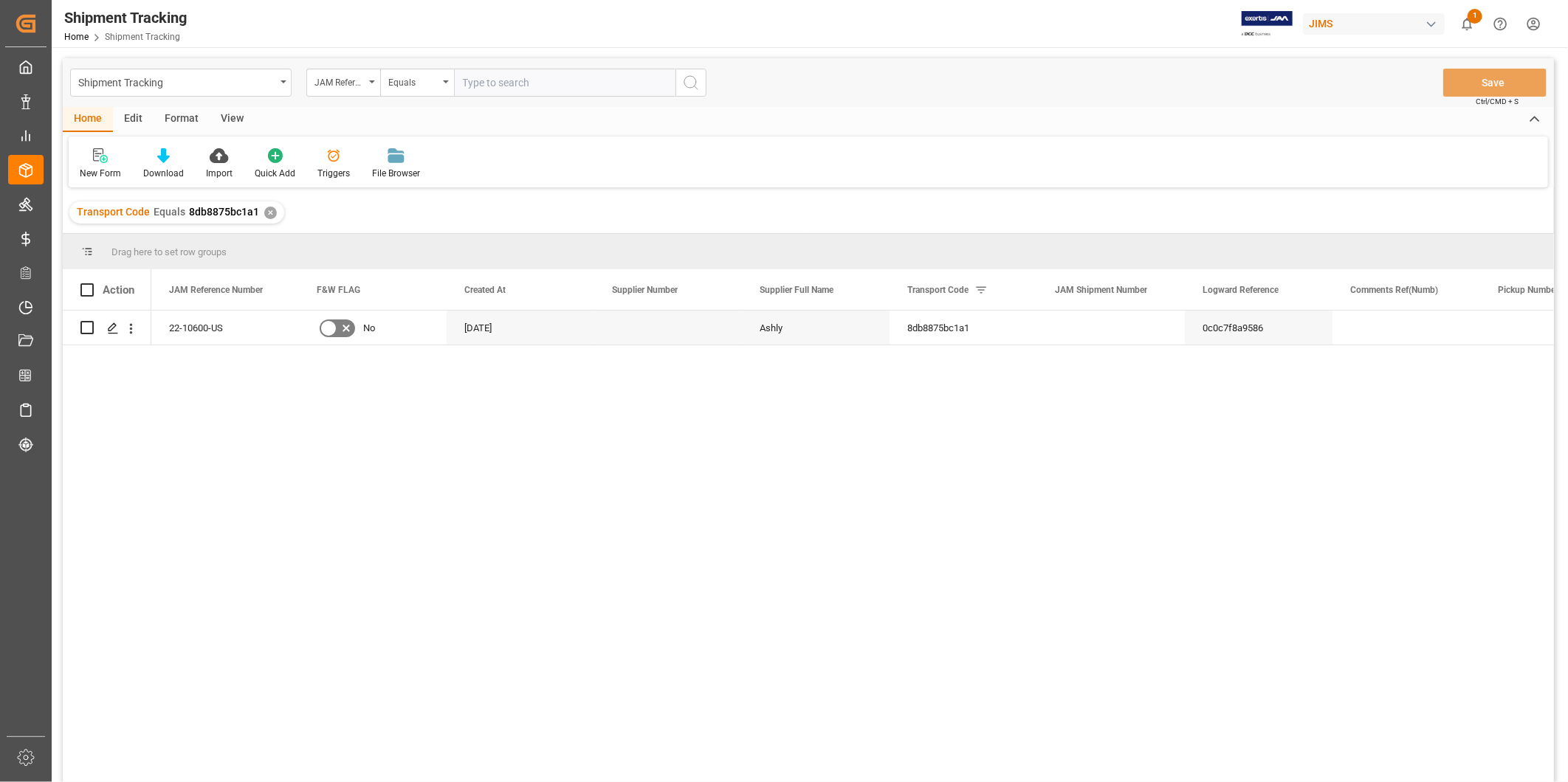
click at [233, 121] on div "View" at bounding box center [232, 119] width 45 height 25
click at [101, 171] on div "Default" at bounding box center [94, 173] width 28 height 13
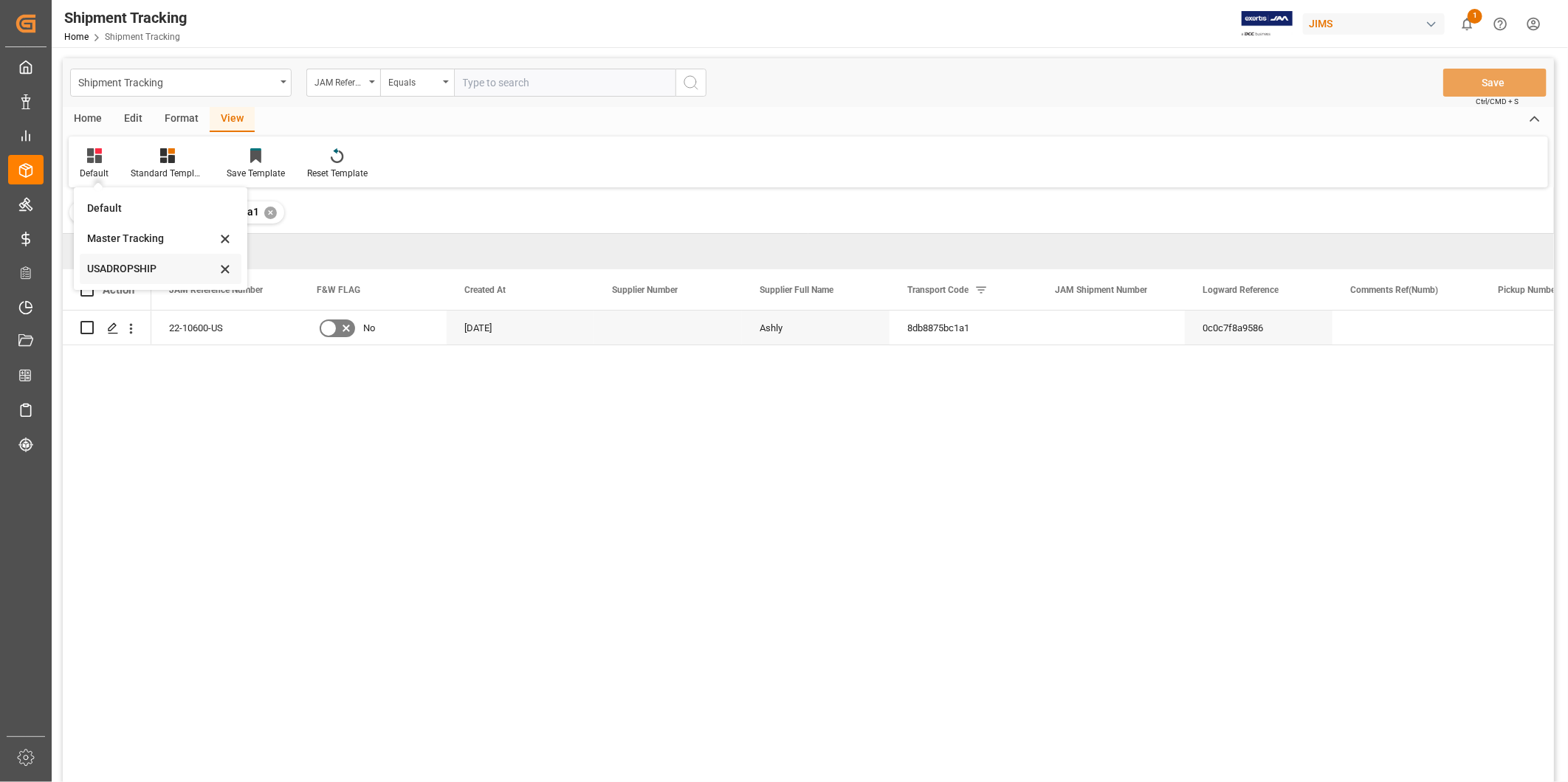
click at [122, 268] on div "USADROPSHIP" at bounding box center [151, 268] width 129 height 15
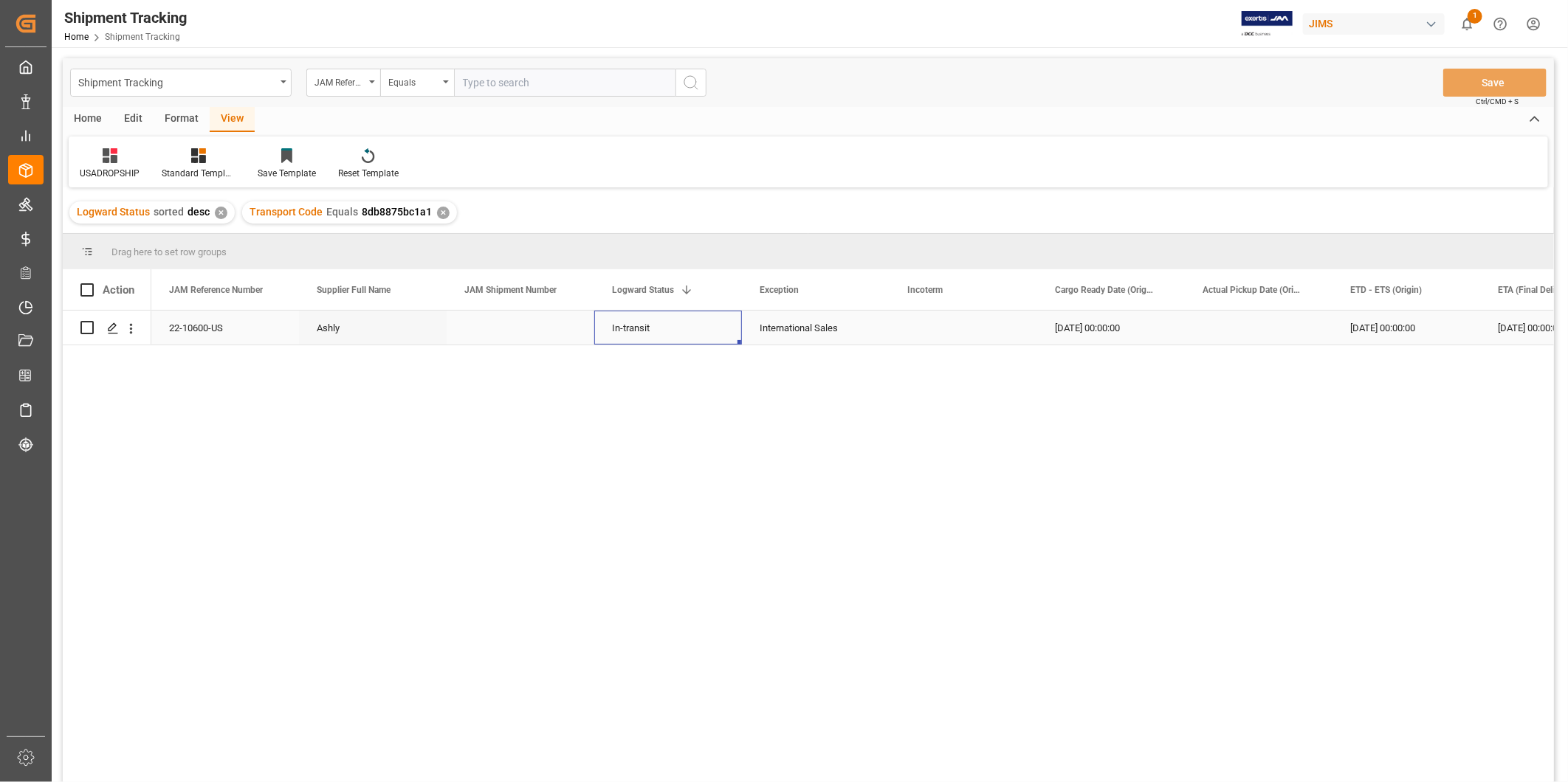
click at [700, 333] on div "In-transit" at bounding box center [668, 328] width 112 height 34
click at [107, 168] on div "USADROPSHIP" at bounding box center [109, 173] width 60 height 13
click at [124, 270] on div "USADROPSHIP" at bounding box center [154, 268] width 129 height 15
click at [921, 330] on div "Press SPACE to select this row." at bounding box center [964, 328] width 148 height 34
click at [224, 339] on div "22-10600-US" at bounding box center [225, 328] width 148 height 34
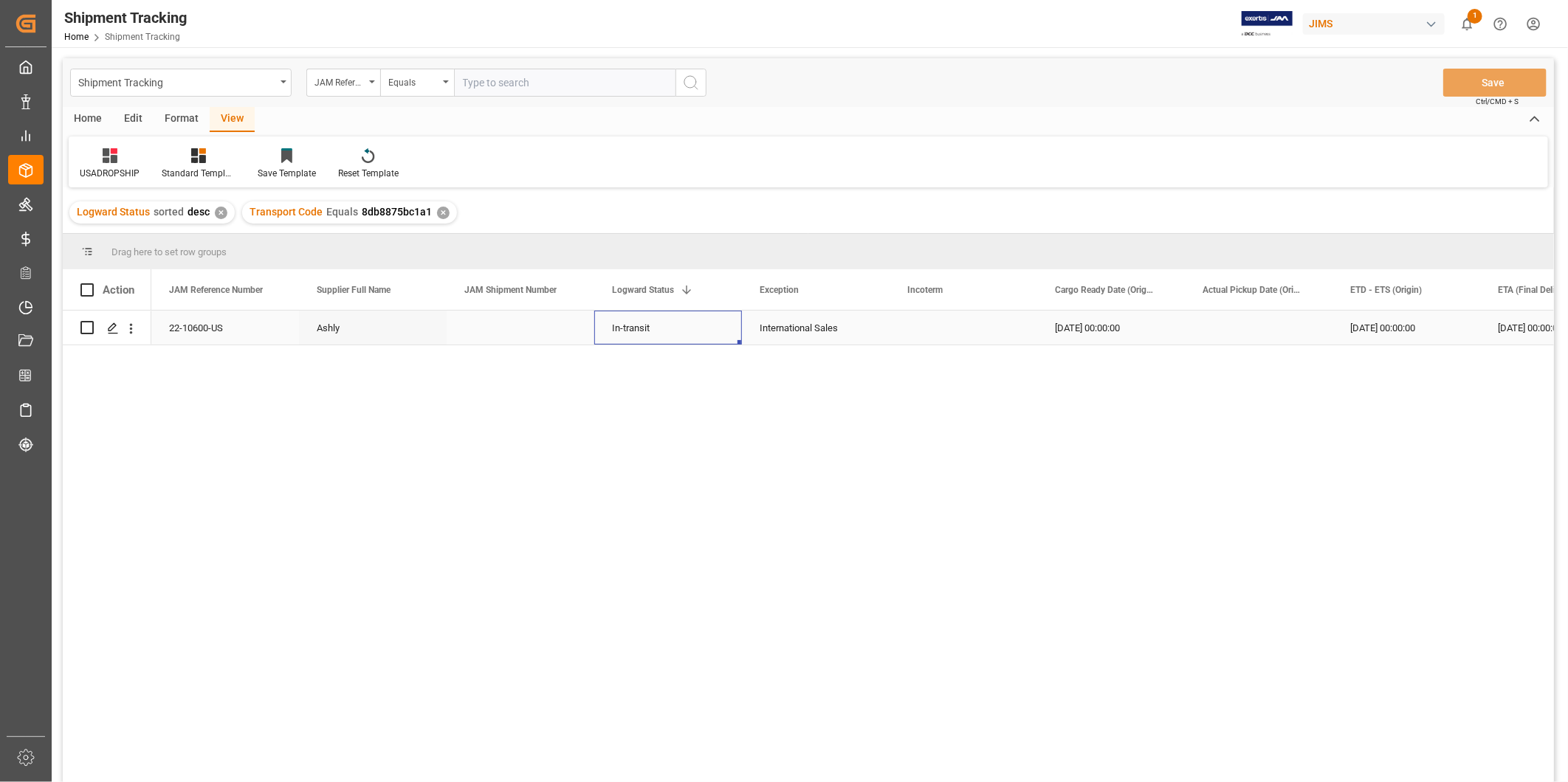
click at [707, 323] on div "In-transit" at bounding box center [668, 328] width 112 height 34
click at [963, 323] on div "Press SPACE to select this row." at bounding box center [964, 328] width 148 height 34
click at [119, 172] on div "USADROPSHIP" at bounding box center [109, 173] width 60 height 13
click at [138, 242] on div "Master Tracking" at bounding box center [154, 238] width 129 height 15
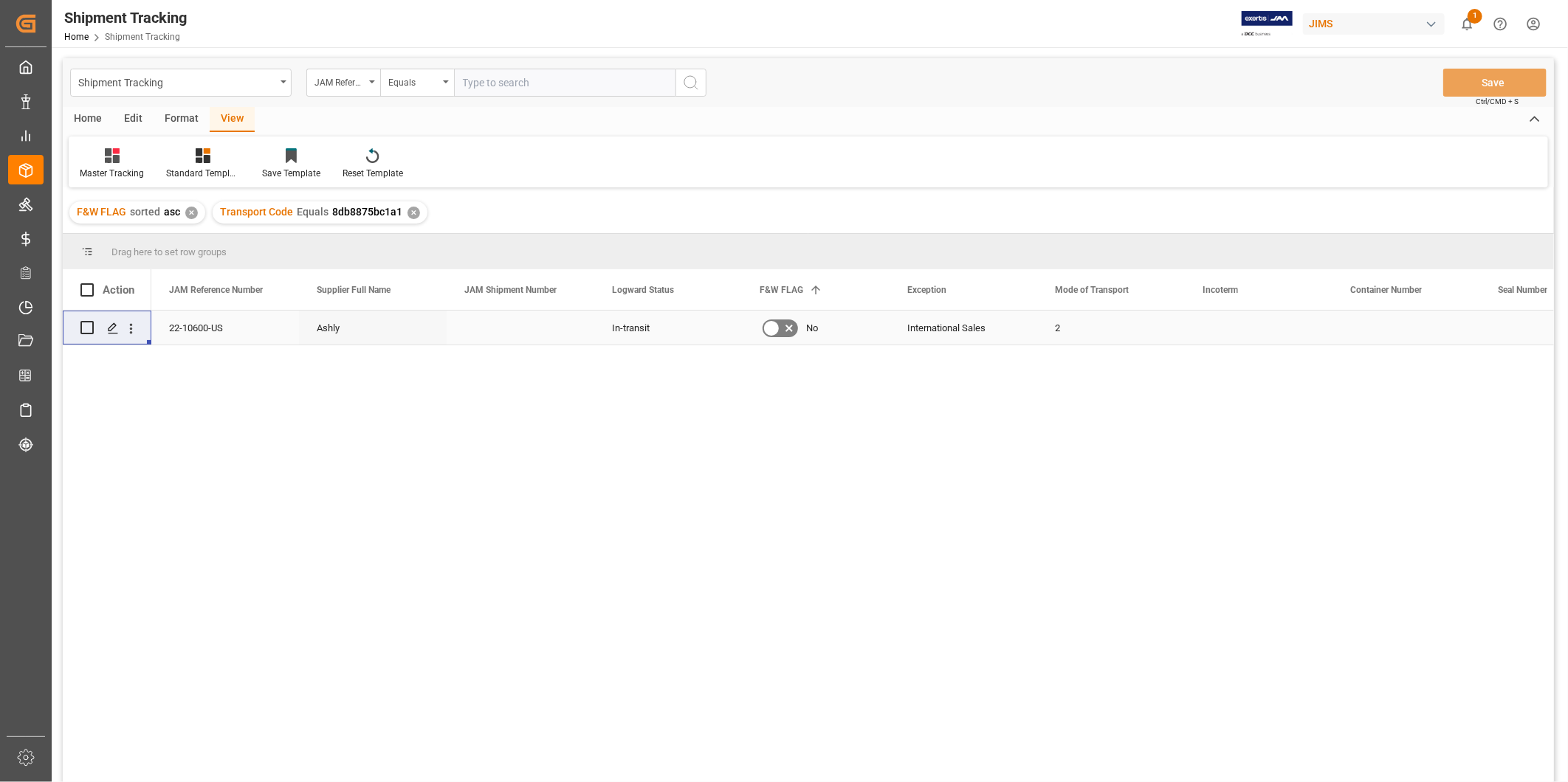
click at [992, 333] on div "International Sales" at bounding box center [964, 328] width 112 height 34
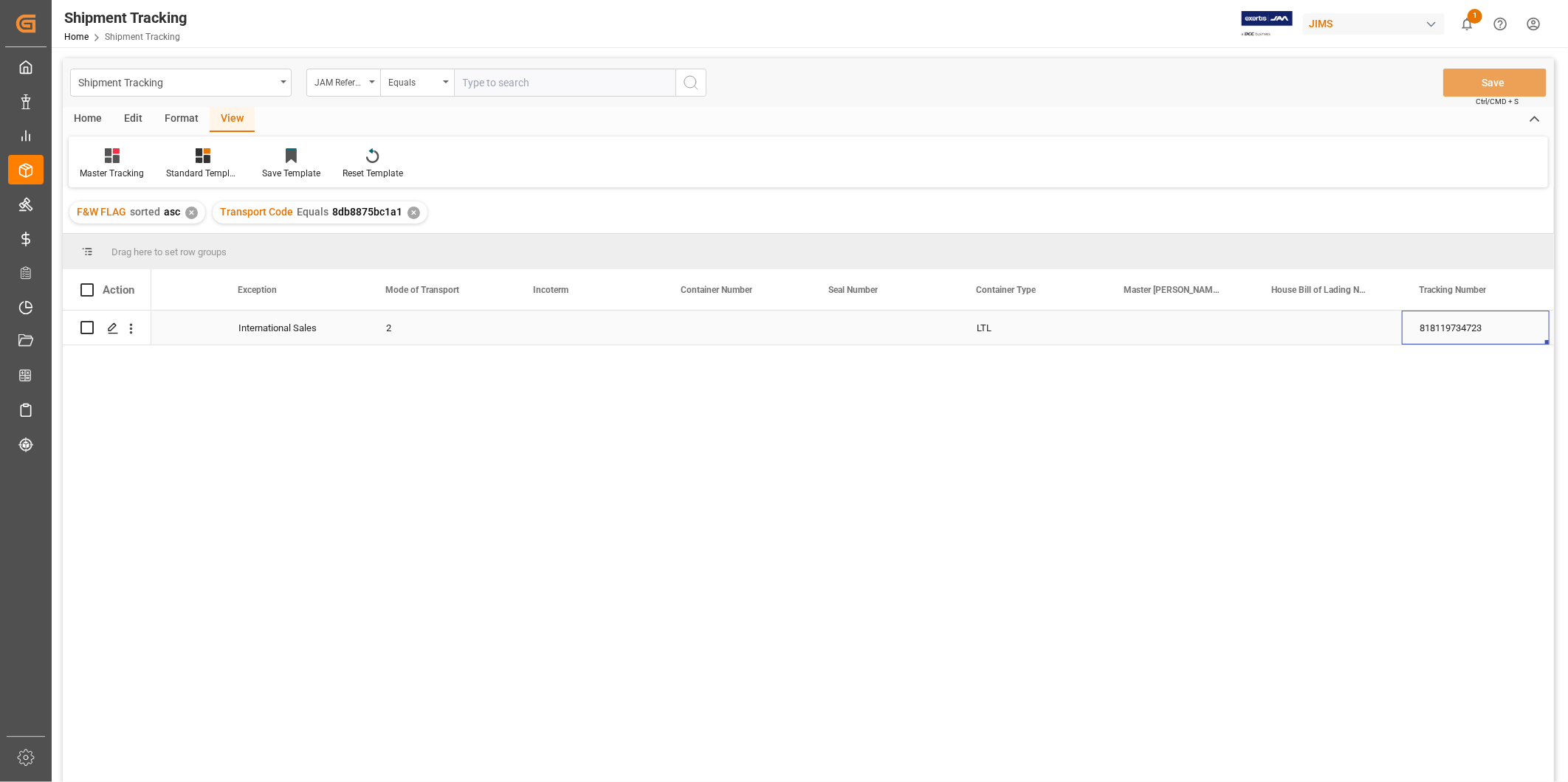
scroll to position [0, 817]
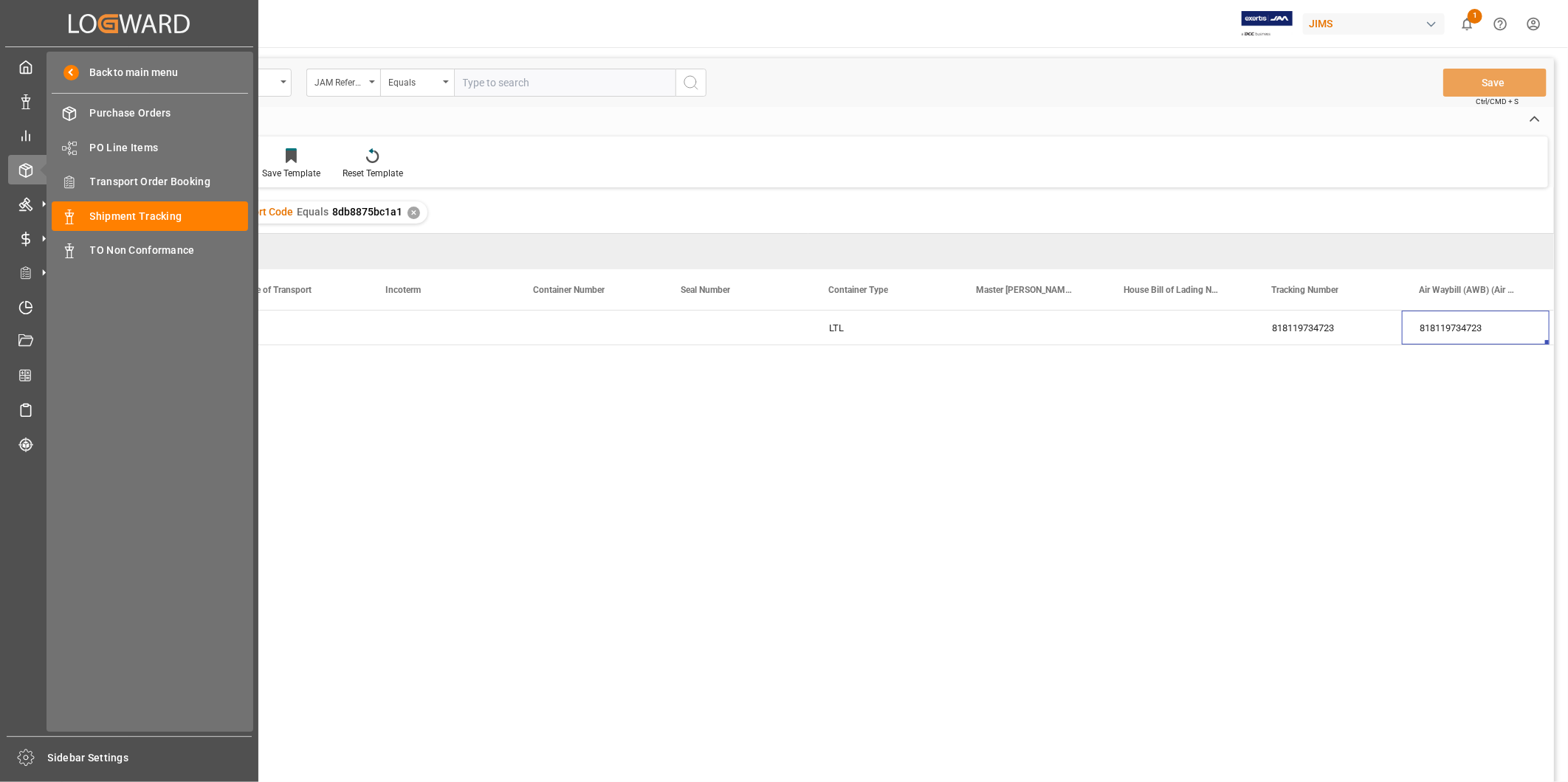
drag, startPoint x: 97, startPoint y: 205, endPoint x: 116, endPoint y: 200, distance: 19.6
click at [97, 205] on div "Shipment Tracking Shipment Tracking" at bounding box center [149, 216] width 196 height 28
